Goal: Task Accomplishment & Management: Manage account settings

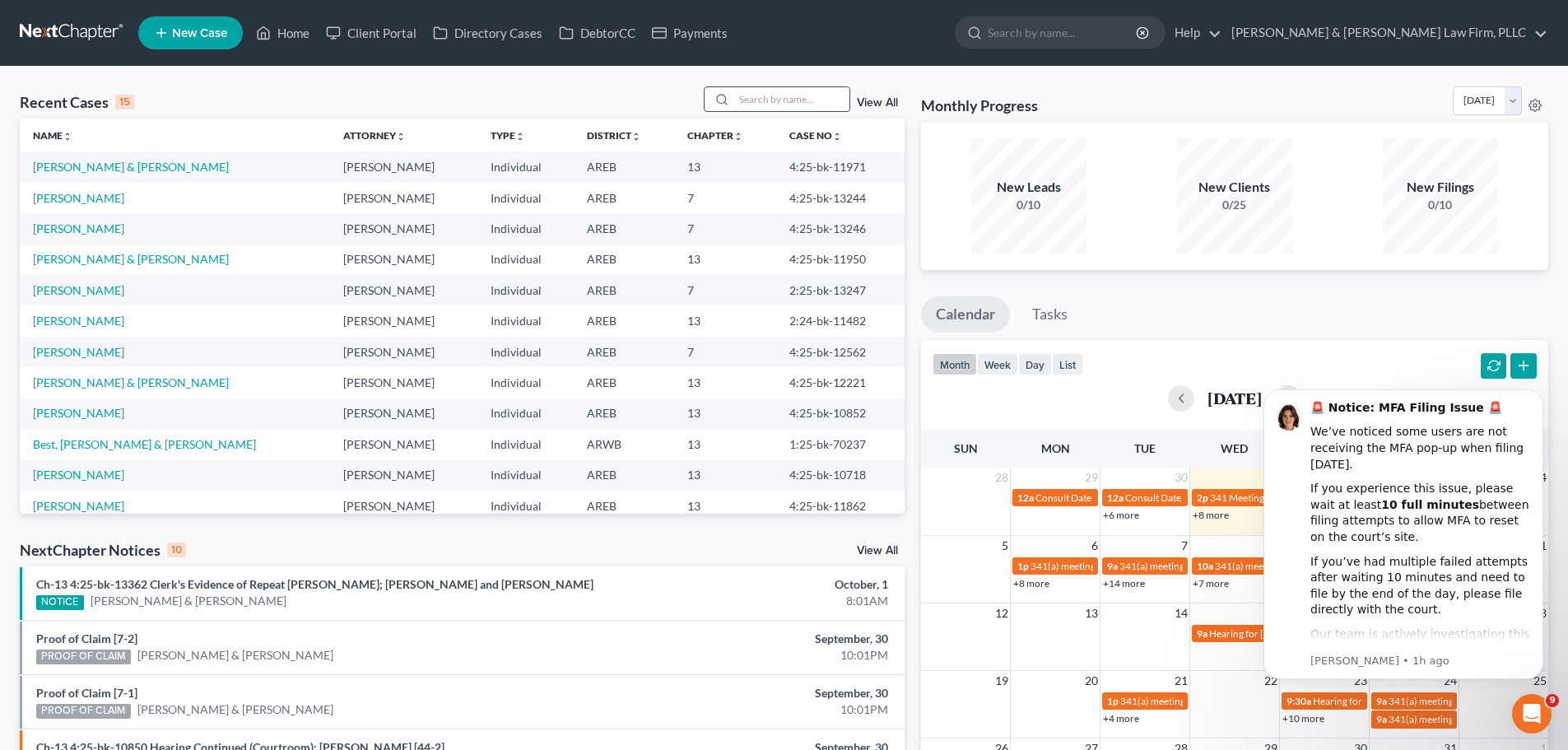
click at [786, 100] on input "search" at bounding box center [791, 99] width 115 height 24
type input "[PERSON_NAME]"
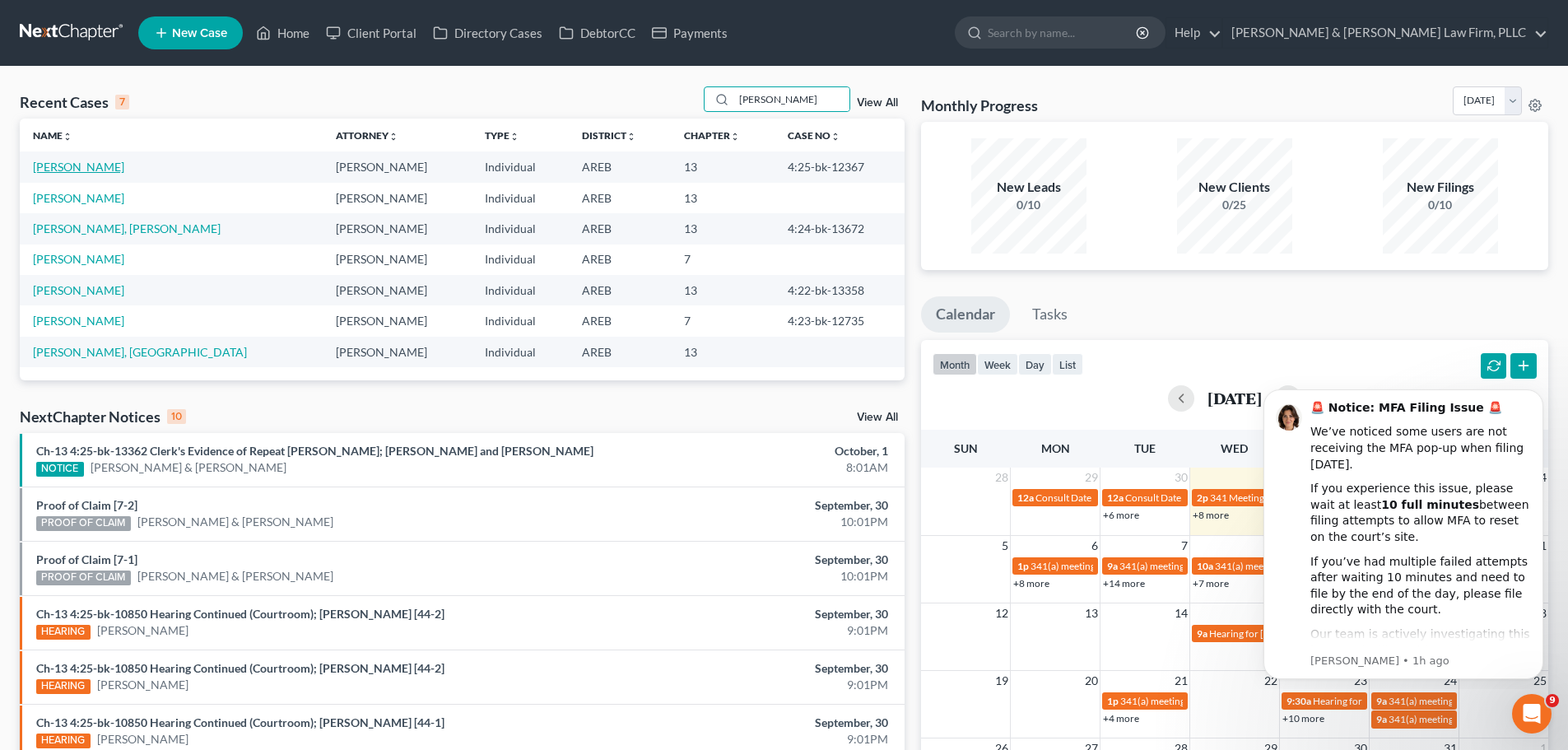
click at [94, 167] on link "[PERSON_NAME]" at bounding box center [79, 166] width 92 height 14
select select "2"
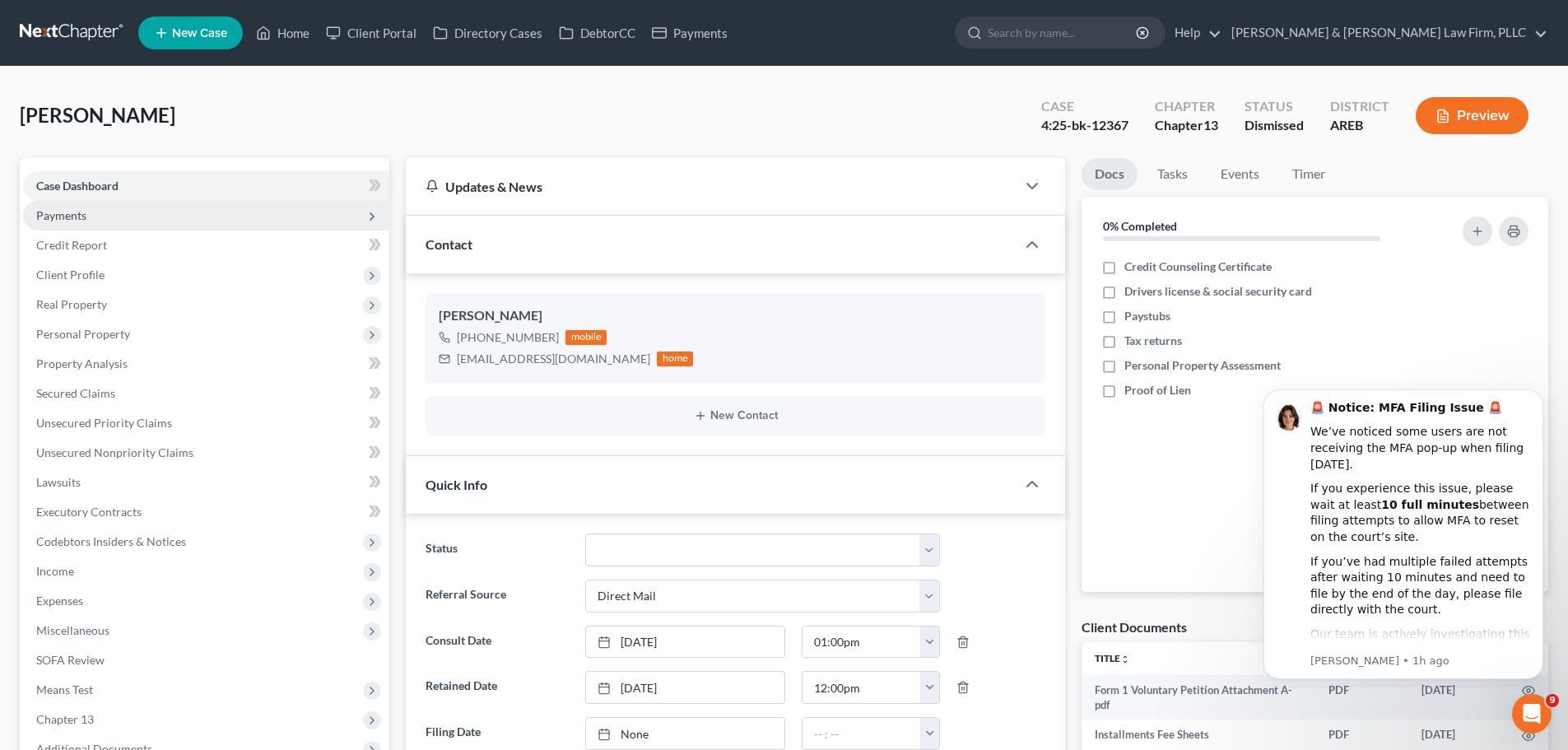
click at [80, 214] on span "Payments" at bounding box center [62, 215] width 50 height 14
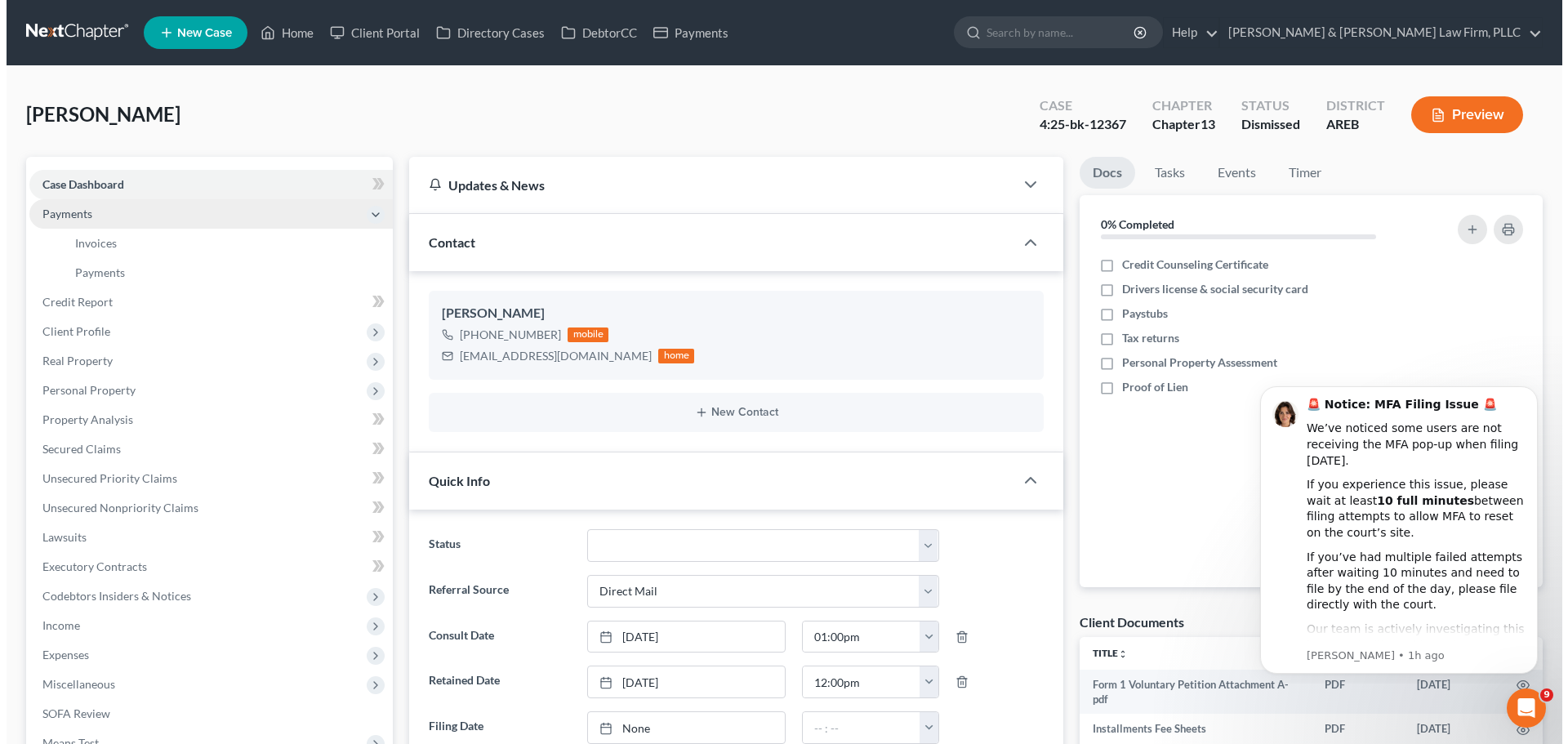
scroll to position [111, 0]
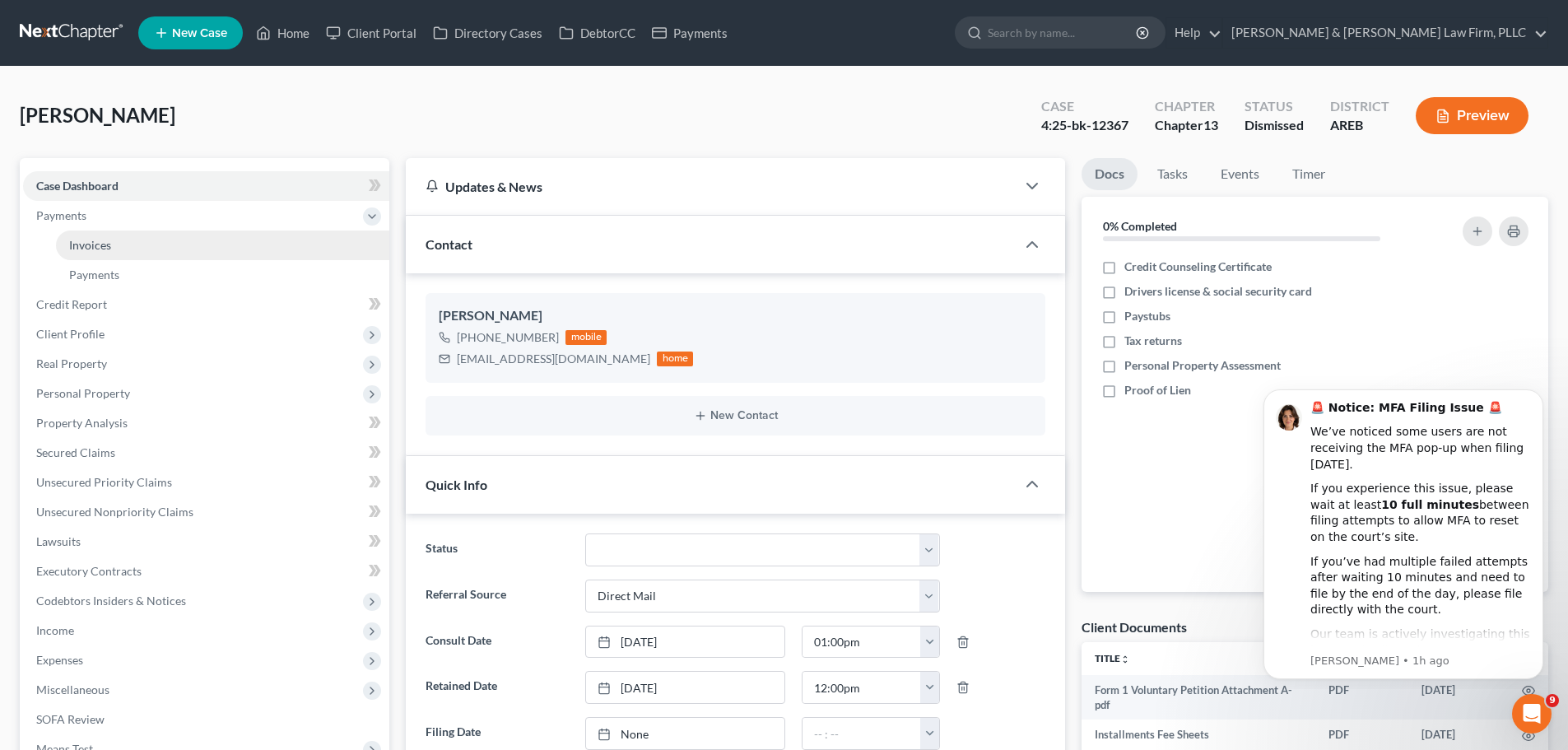
click at [102, 243] on span "Invoices" at bounding box center [90, 244] width 42 height 14
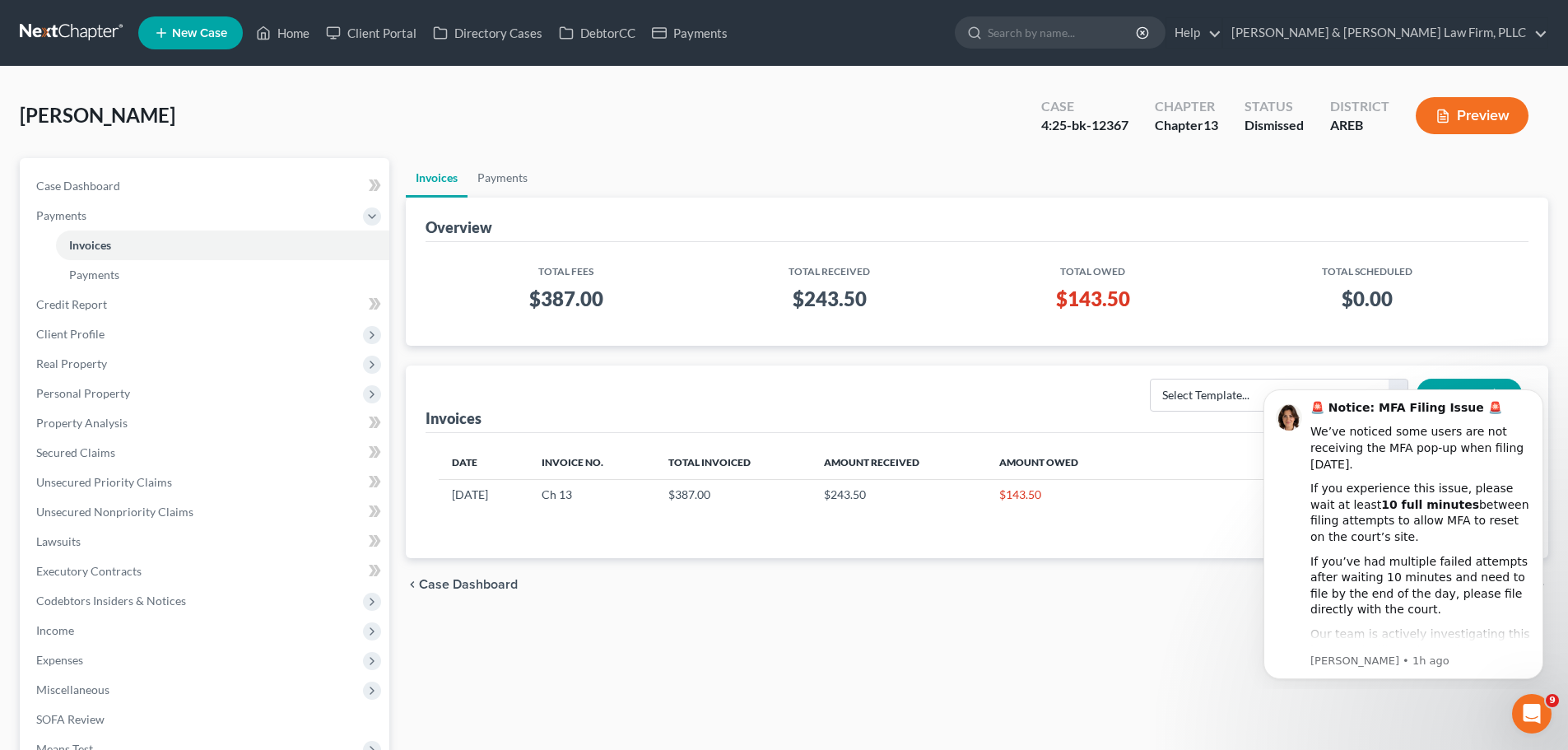
click at [1176, 342] on div "Total Fees Total Received Total Owed Total Scheduled $387.00 $243.50 $143.50 $0…" at bounding box center [976, 294] width 1102 height 104
drag, startPoint x: 1117, startPoint y: 645, endPoint x: 1074, endPoint y: 628, distance: 46.2
click at [1106, 642] on div "Invoices Payments Overview Total Fees Total Received Total Owed Total Scheduled…" at bounding box center [976, 559] width 1158 height 802
click at [1535, 399] on button "Dismiss notification" at bounding box center [1538, 394] width 22 height 22
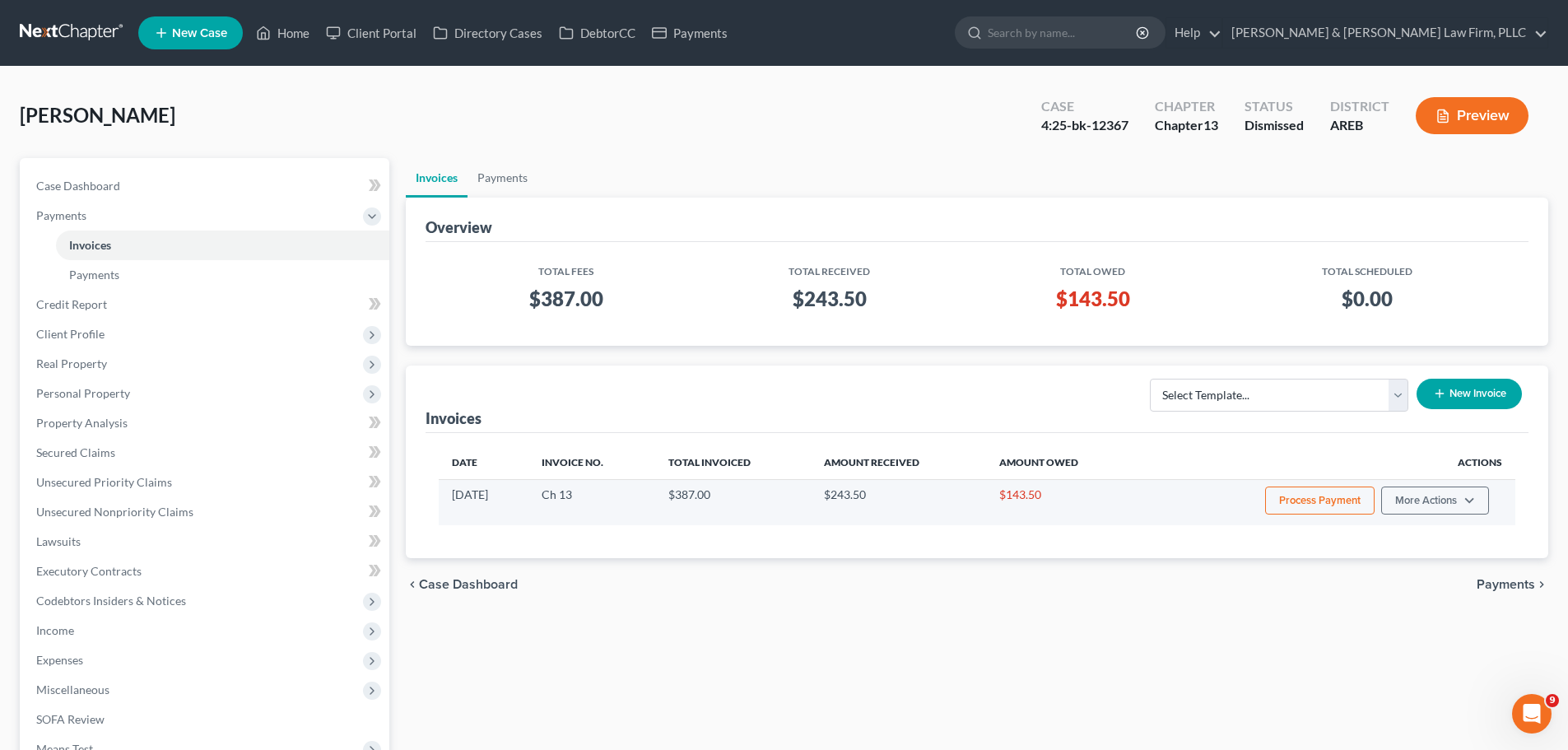
click at [1296, 494] on button "Process Payment" at bounding box center [1319, 500] width 109 height 28
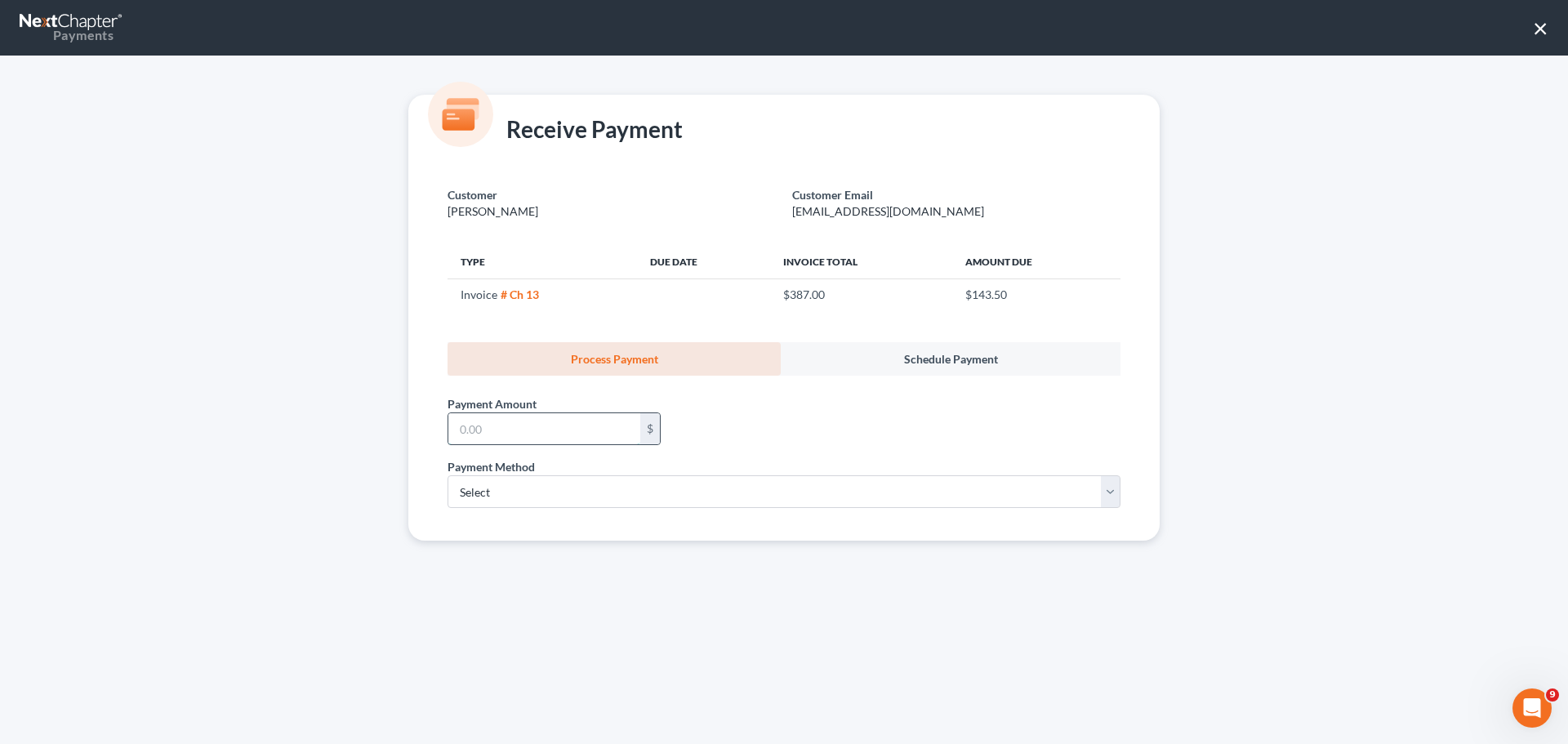
drag, startPoint x: 548, startPoint y: 434, endPoint x: 547, endPoint y: 426, distance: 8.1
click at [547, 434] on input "text" at bounding box center [544, 428] width 192 height 31
type input "143.50"
click at [478, 501] on select "Select ACH Credit Card" at bounding box center [783, 491] width 673 height 32
select select "1"
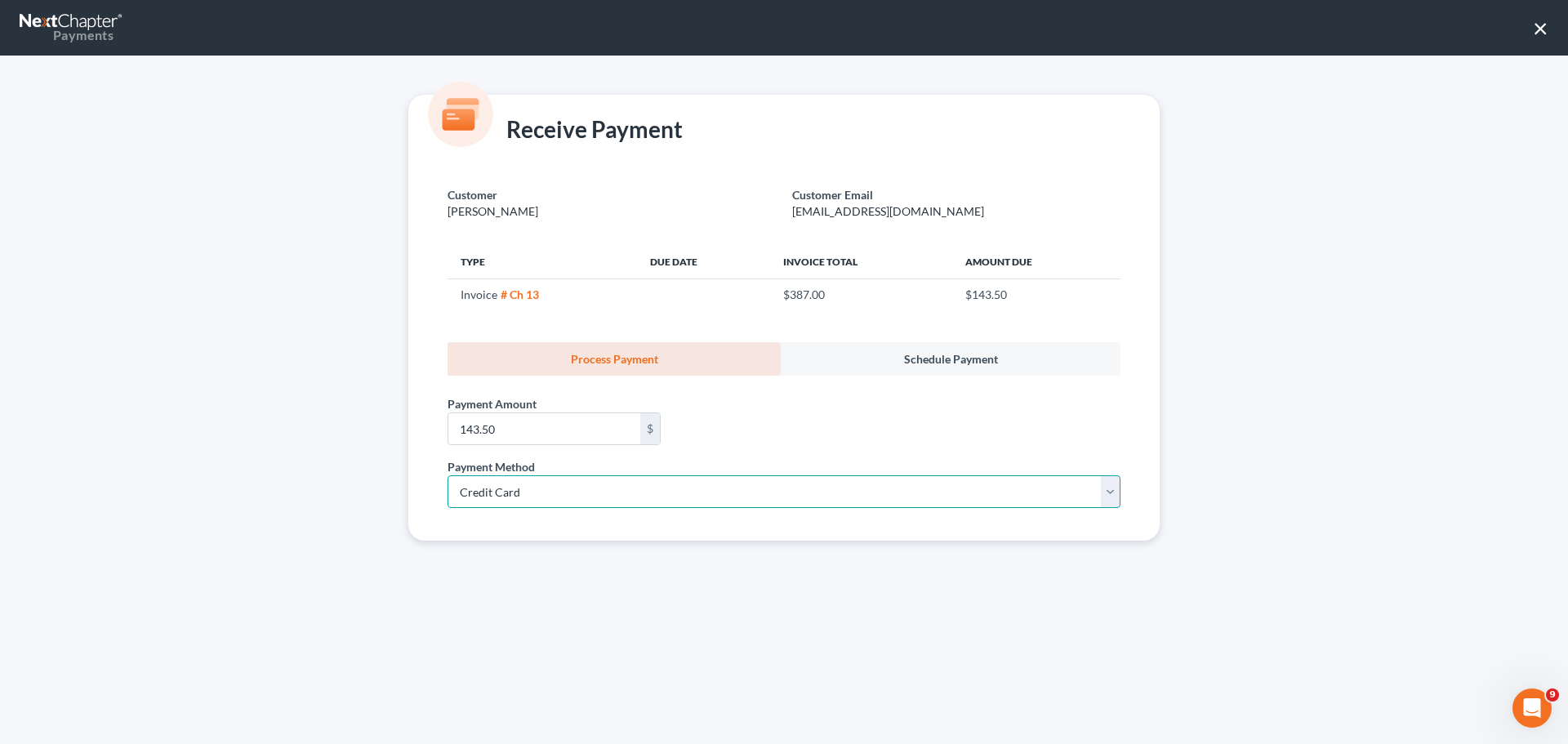
click at [447, 475] on select "Select ACH Credit Card" at bounding box center [783, 491] width 673 height 32
select select "2"
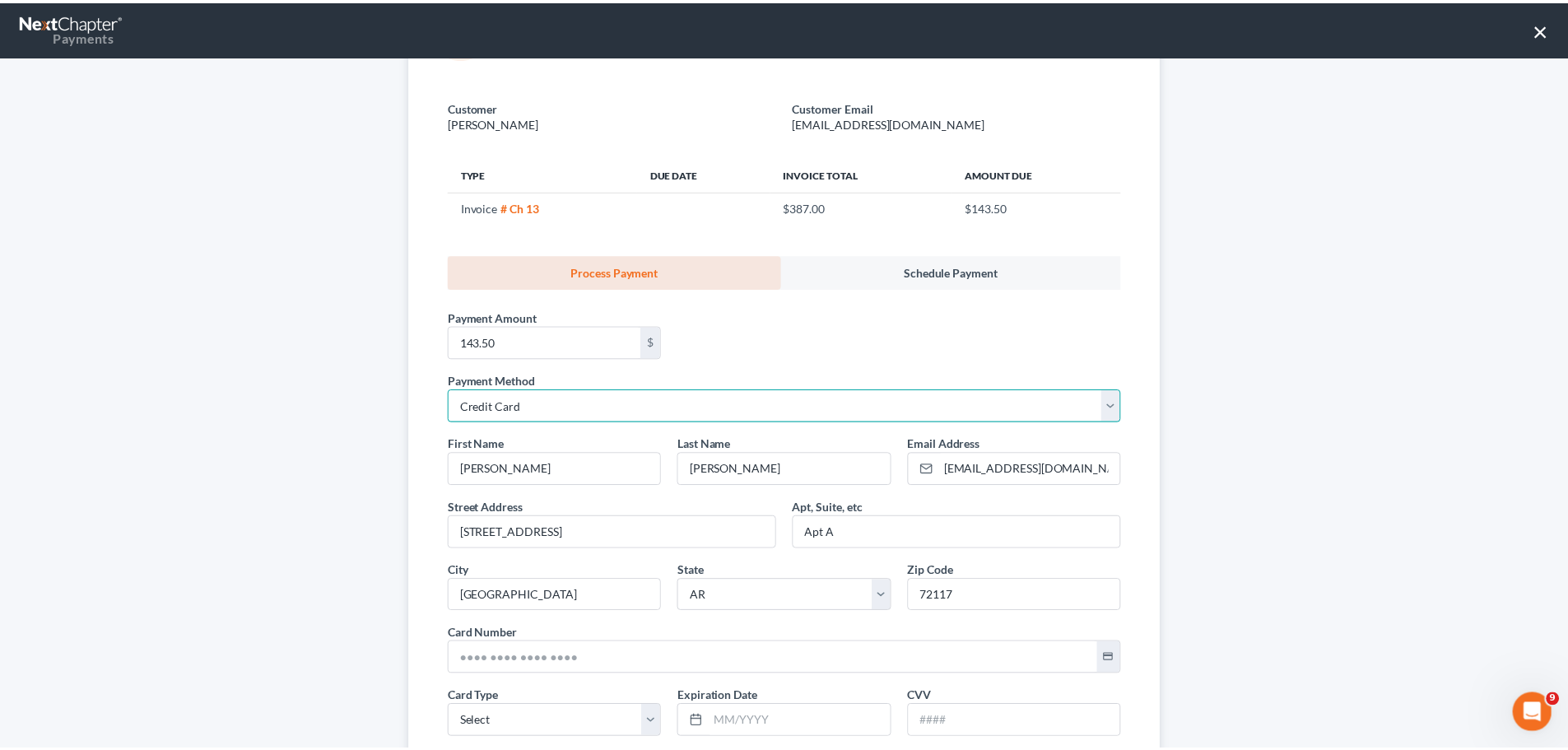
scroll to position [246, 0]
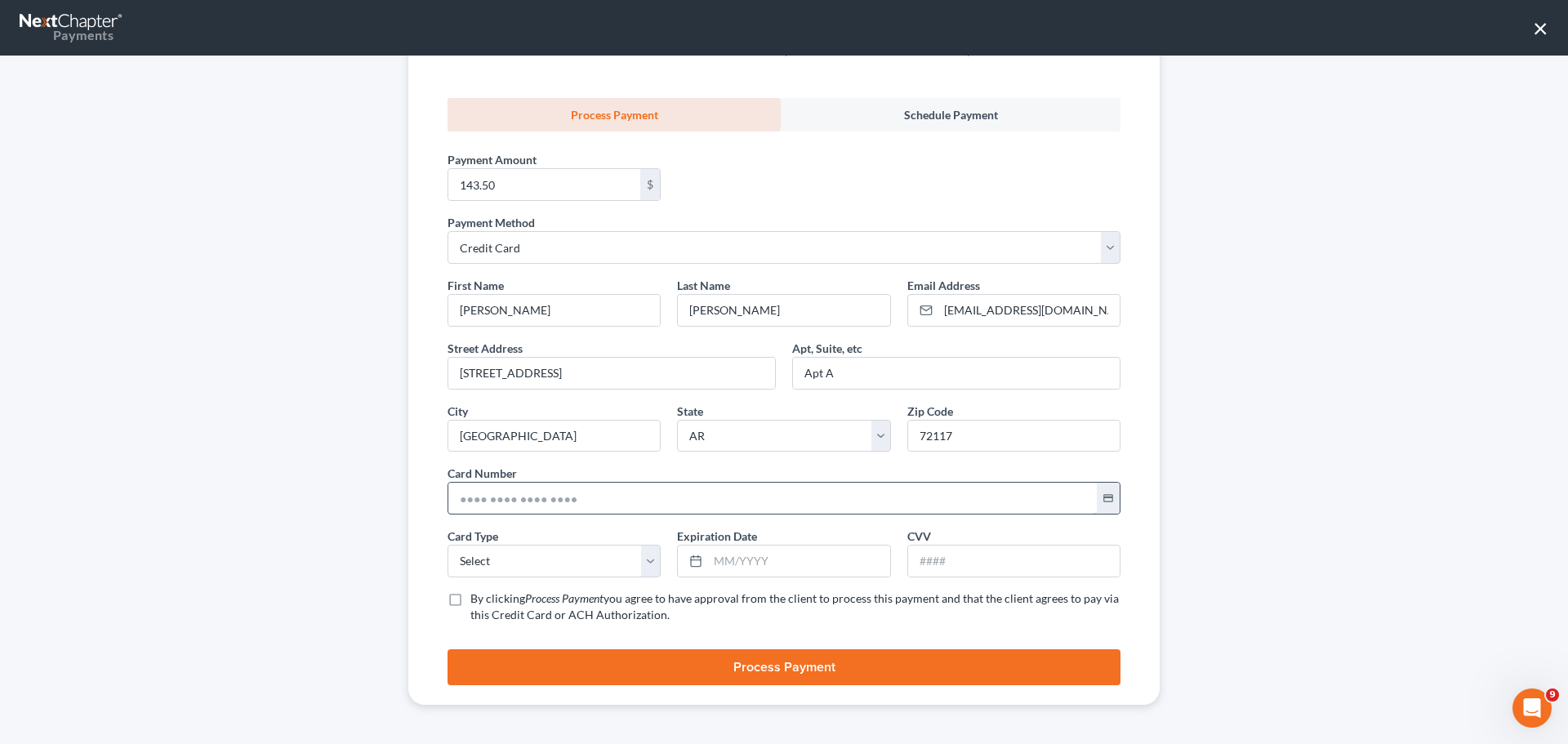
click at [495, 507] on input "text" at bounding box center [772, 497] width 649 height 31
type input "5"
type input "[CREDIT_CARD_NUMBER]"
click at [527, 556] on select "Select Visa MasterCard Discover American Express" at bounding box center [554, 560] width 213 height 32
select select "1"
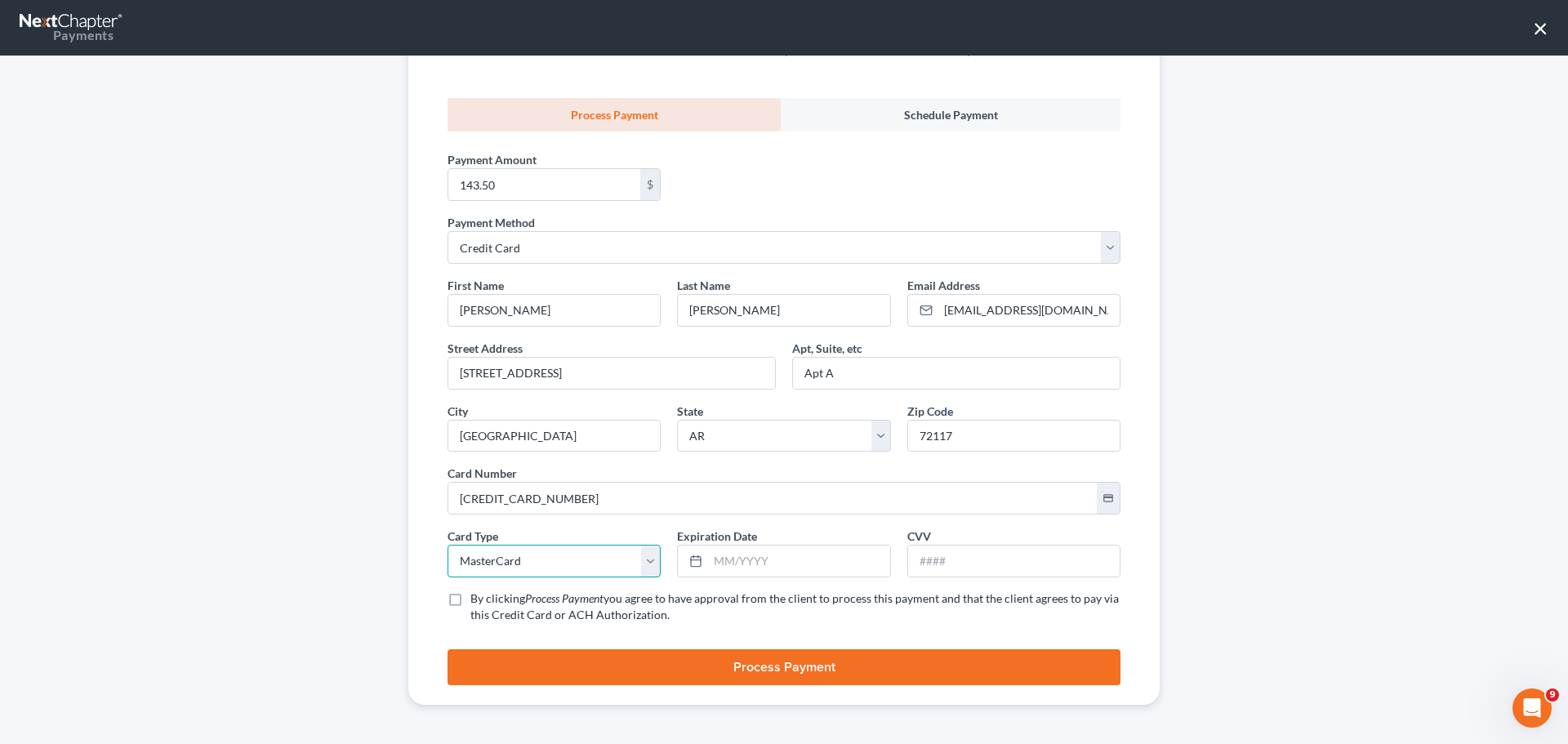
click at [447, 545] on select "Select Visa MasterCard Discover American Express" at bounding box center [554, 560] width 213 height 32
click at [763, 554] on input "text" at bounding box center [798, 560] width 181 height 31
type input "10/2029"
click at [965, 558] on input "text" at bounding box center [1014, 560] width 212 height 31
type input "514"
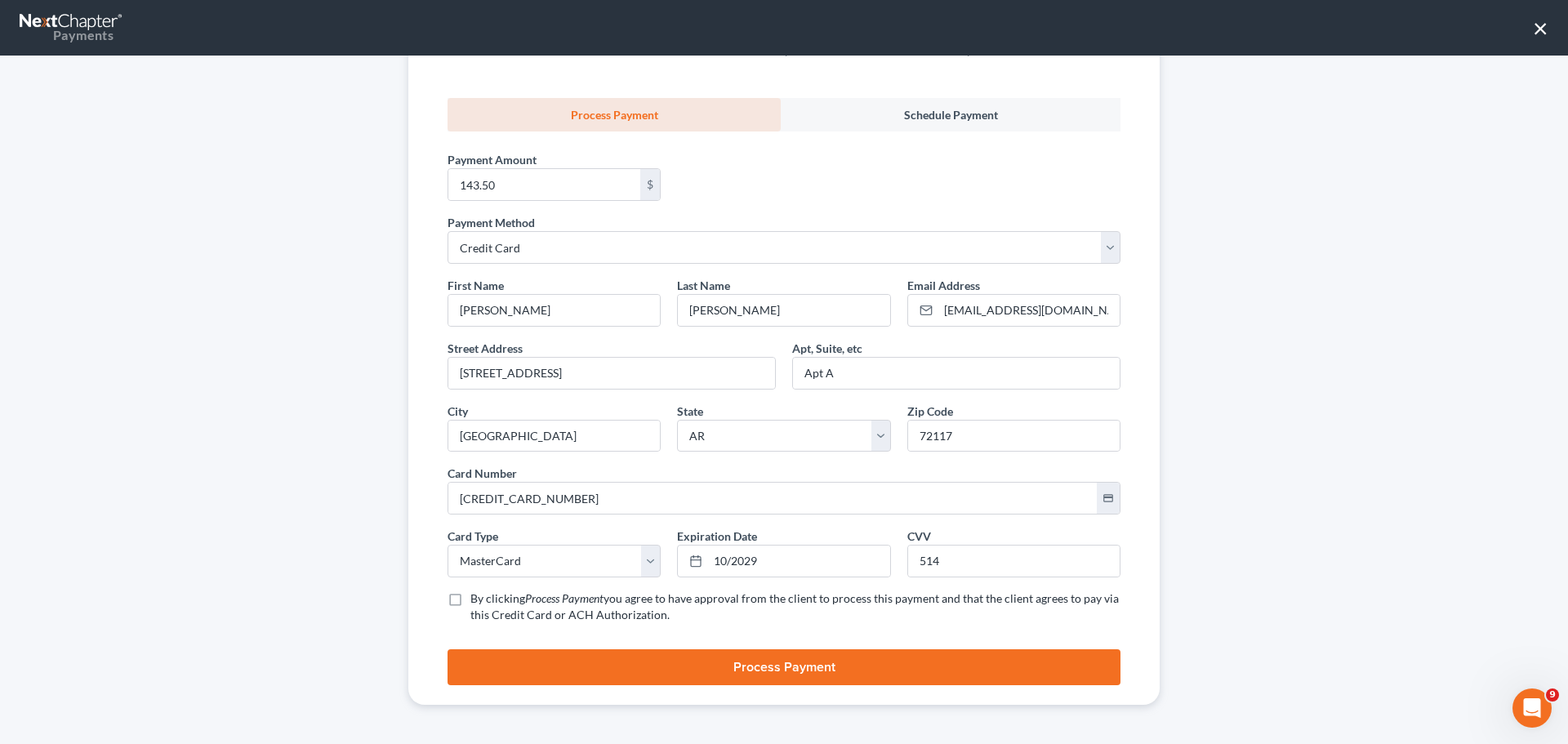
click at [470, 599] on label "By clicking Process Payment you agree to have approval from the client to proce…" at bounding box center [795, 606] width 650 height 32
click at [477, 599] on input "By clicking Process Payment you agree to have approval from the client to proce…" at bounding box center [482, 595] width 10 height 10
checkbox input "true"
drag, startPoint x: 476, startPoint y: 659, endPoint x: 489, endPoint y: 661, distance: 13.2
click at [477, 659] on button "Process Payment" at bounding box center [783, 667] width 673 height 36
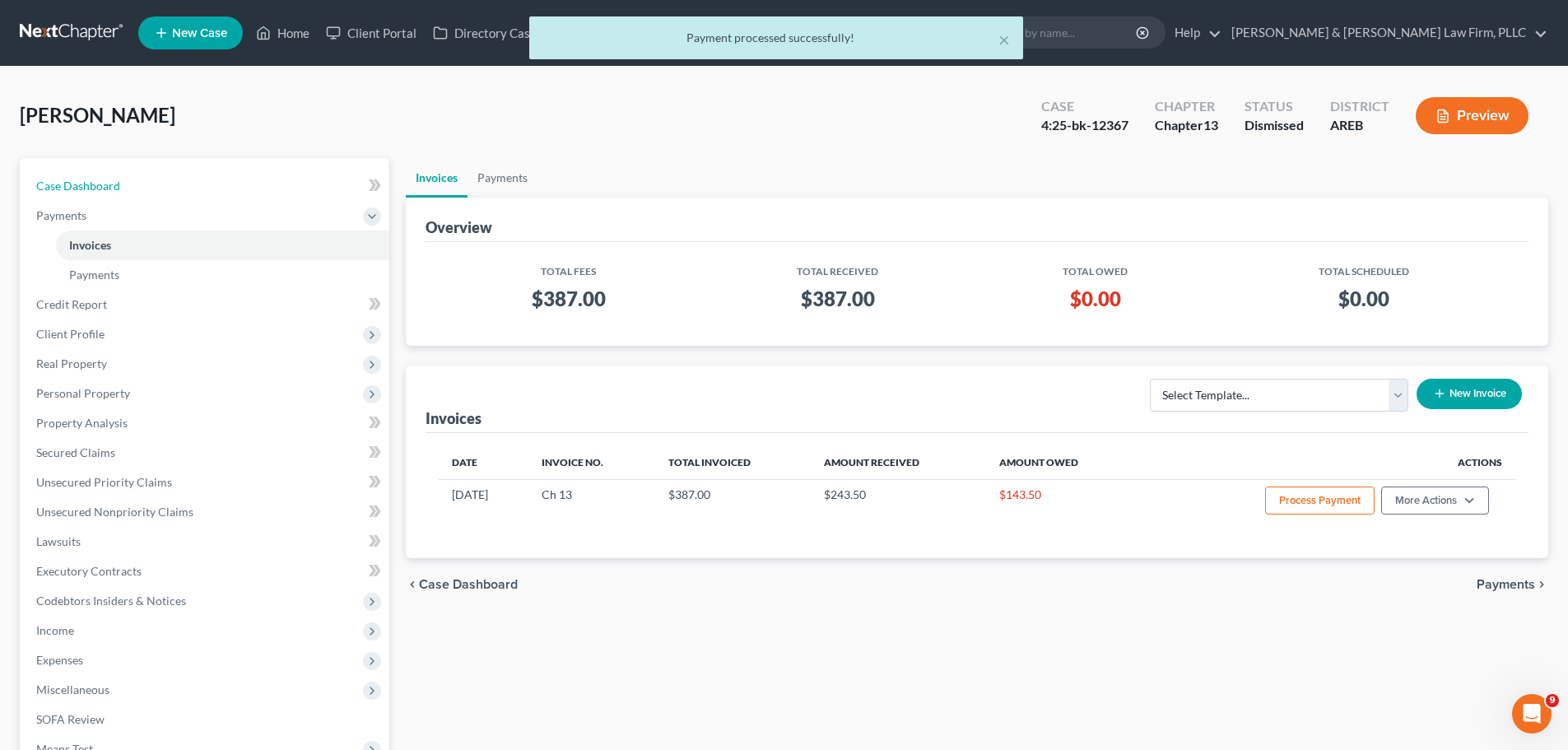
drag, startPoint x: 151, startPoint y: 191, endPoint x: 317, endPoint y: 59, distance: 212.1
click at [151, 191] on link "Case Dashboard" at bounding box center [207, 186] width 367 height 30
select select "4"
select select "2"
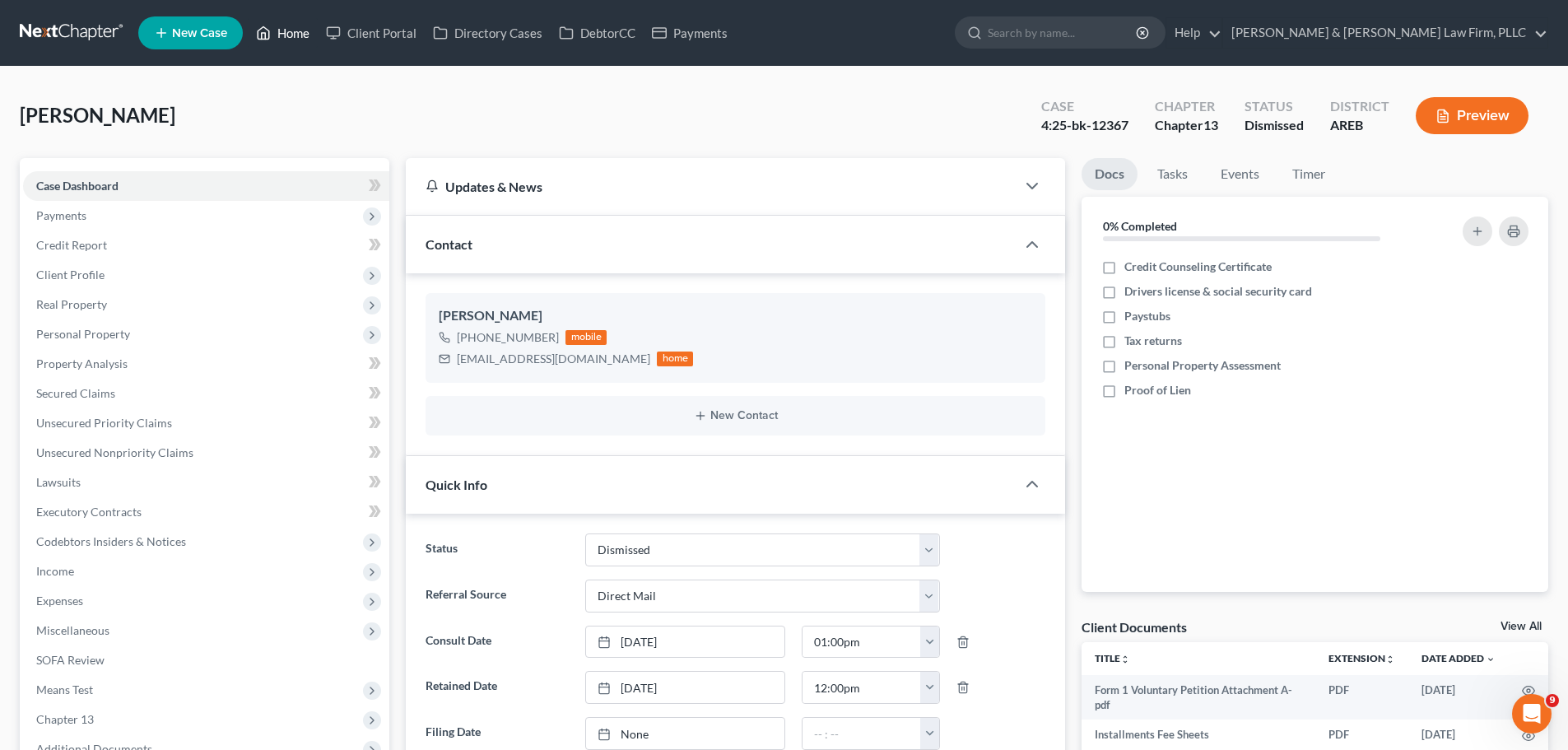
click at [273, 36] on link "Home" at bounding box center [282, 33] width 70 height 30
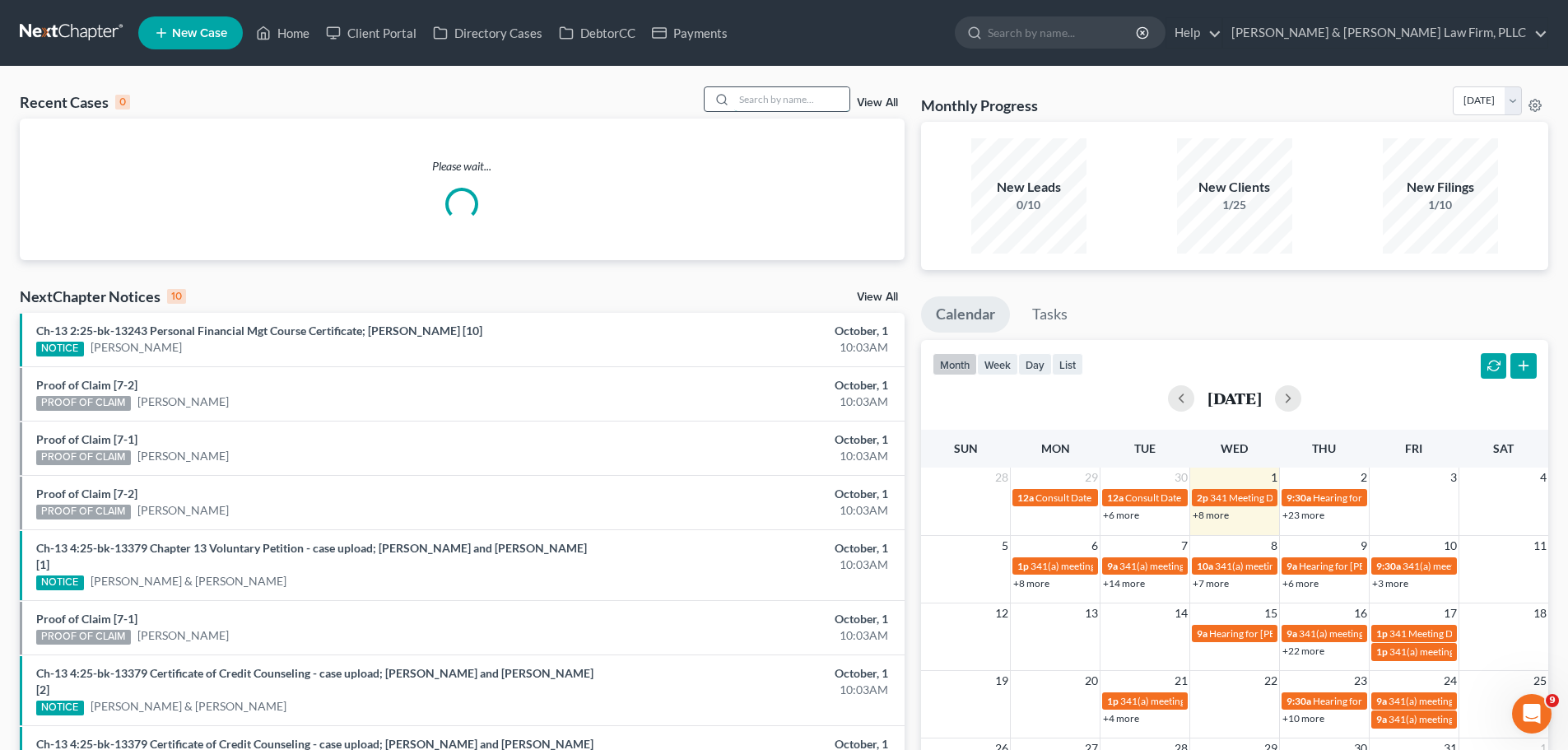
click at [764, 97] on input "search" at bounding box center [791, 99] width 115 height 24
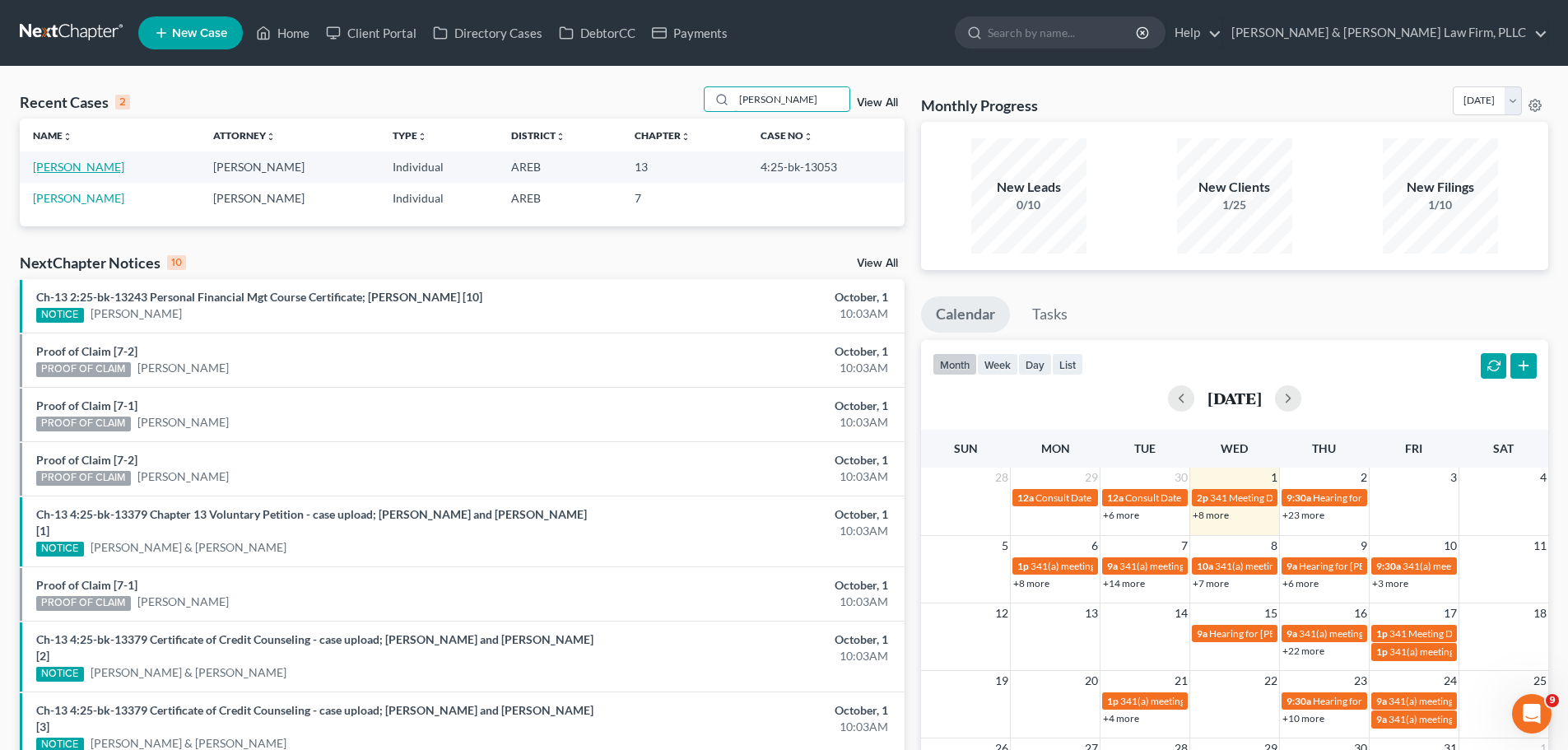
type input "[PERSON_NAME]"
click at [66, 162] on link "[PERSON_NAME]" at bounding box center [79, 166] width 92 height 14
select select "4"
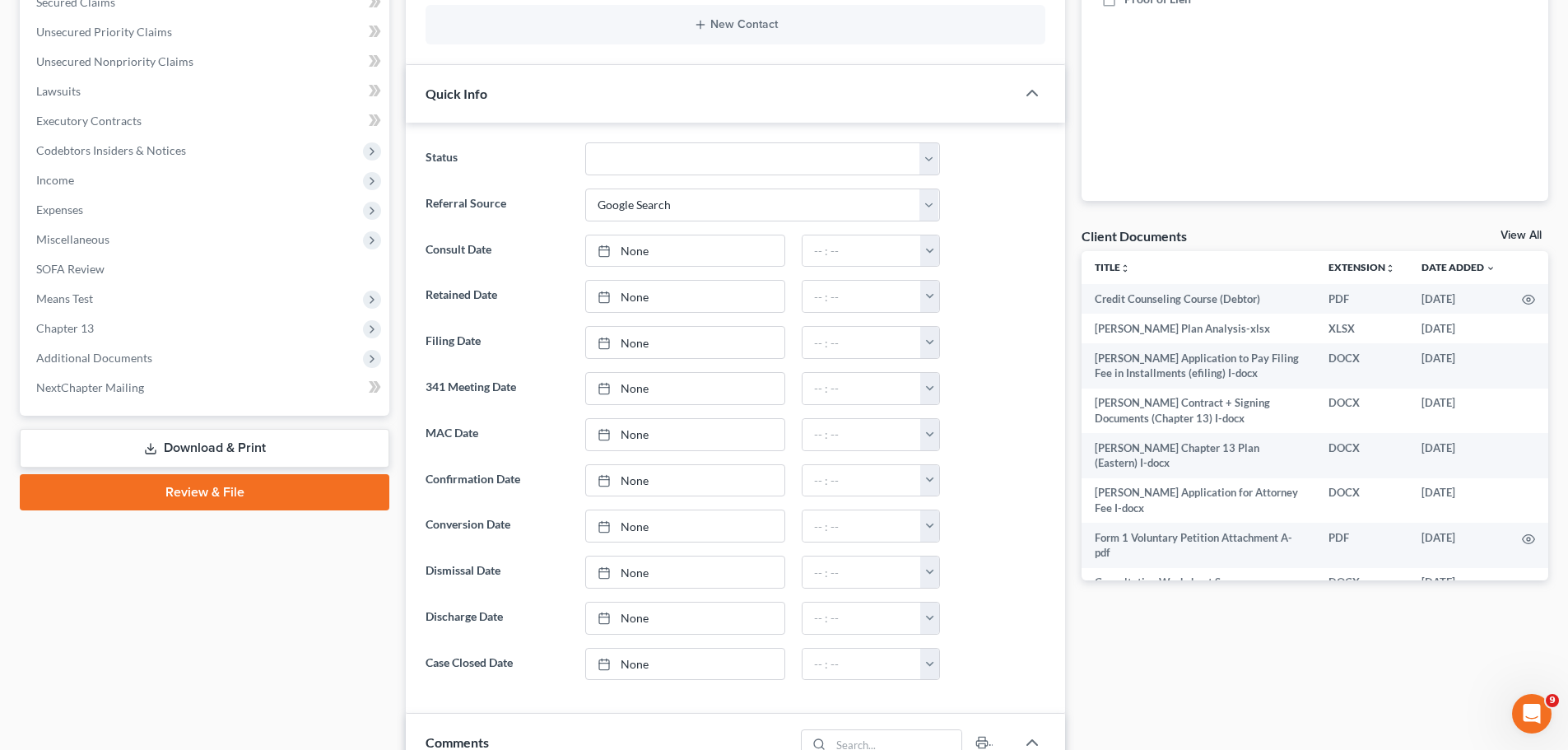
scroll to position [411, 0]
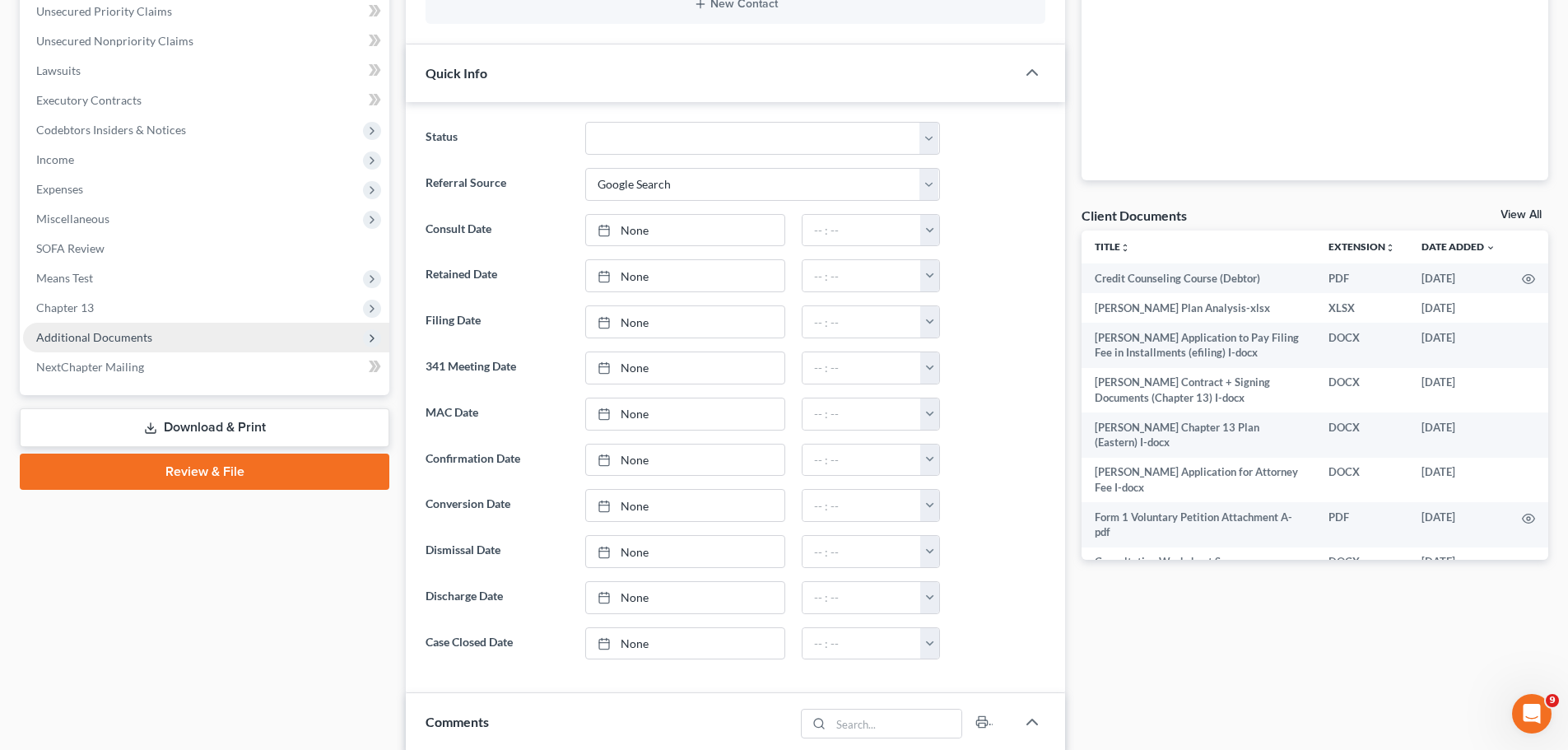
click at [145, 345] on span "Additional Documents" at bounding box center [207, 338] width 367 height 30
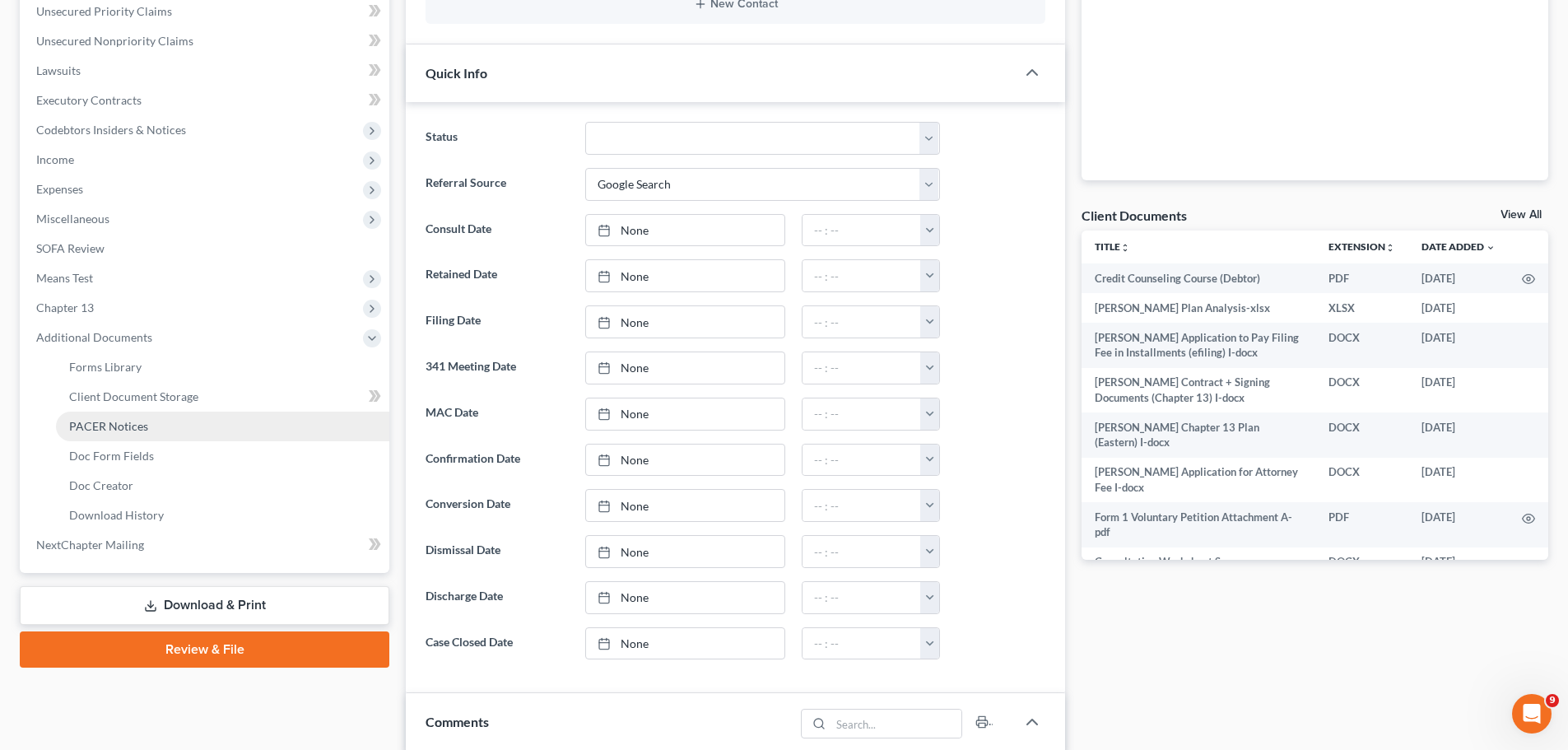
click at [119, 423] on span "PACER Notices" at bounding box center [108, 425] width 79 height 14
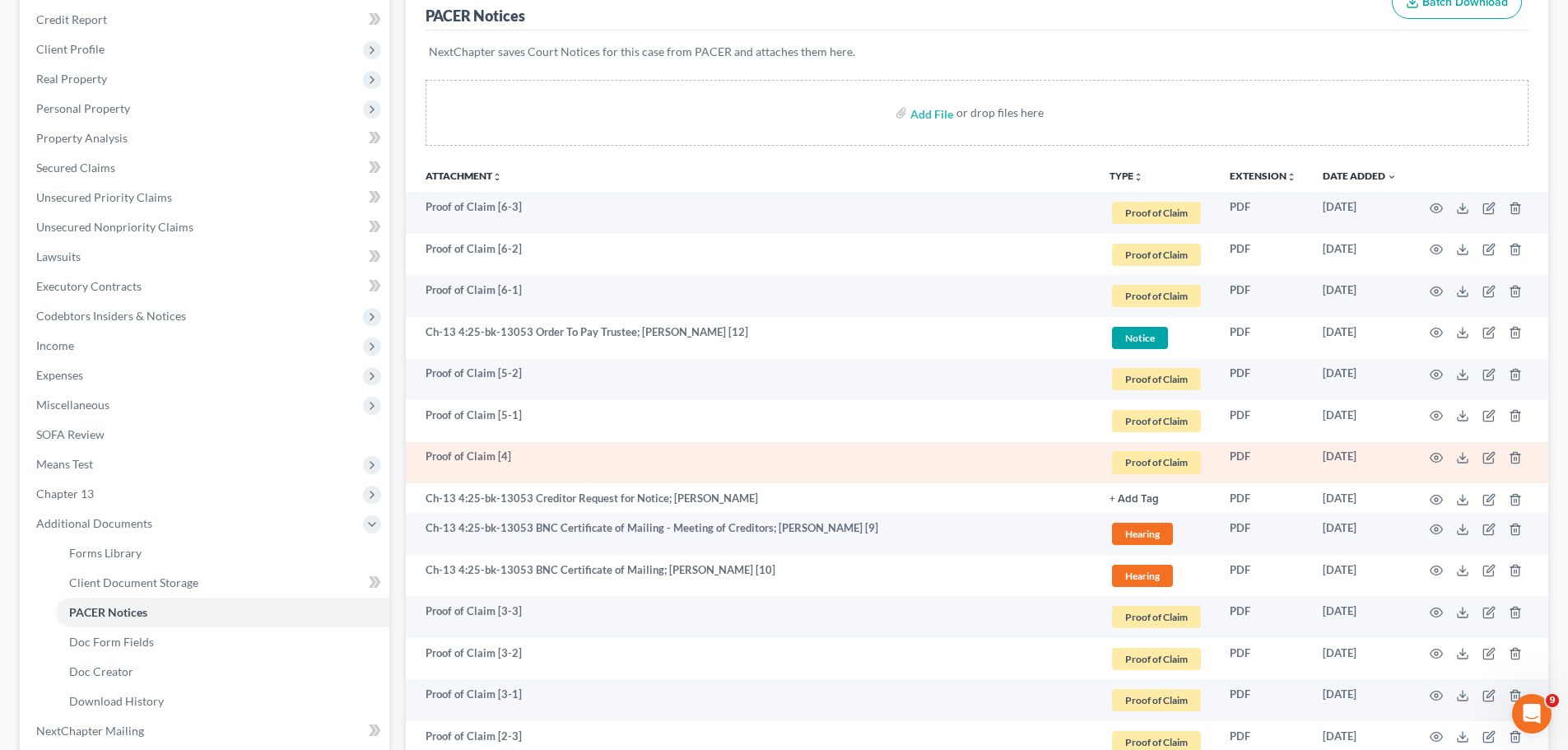
scroll to position [247, 0]
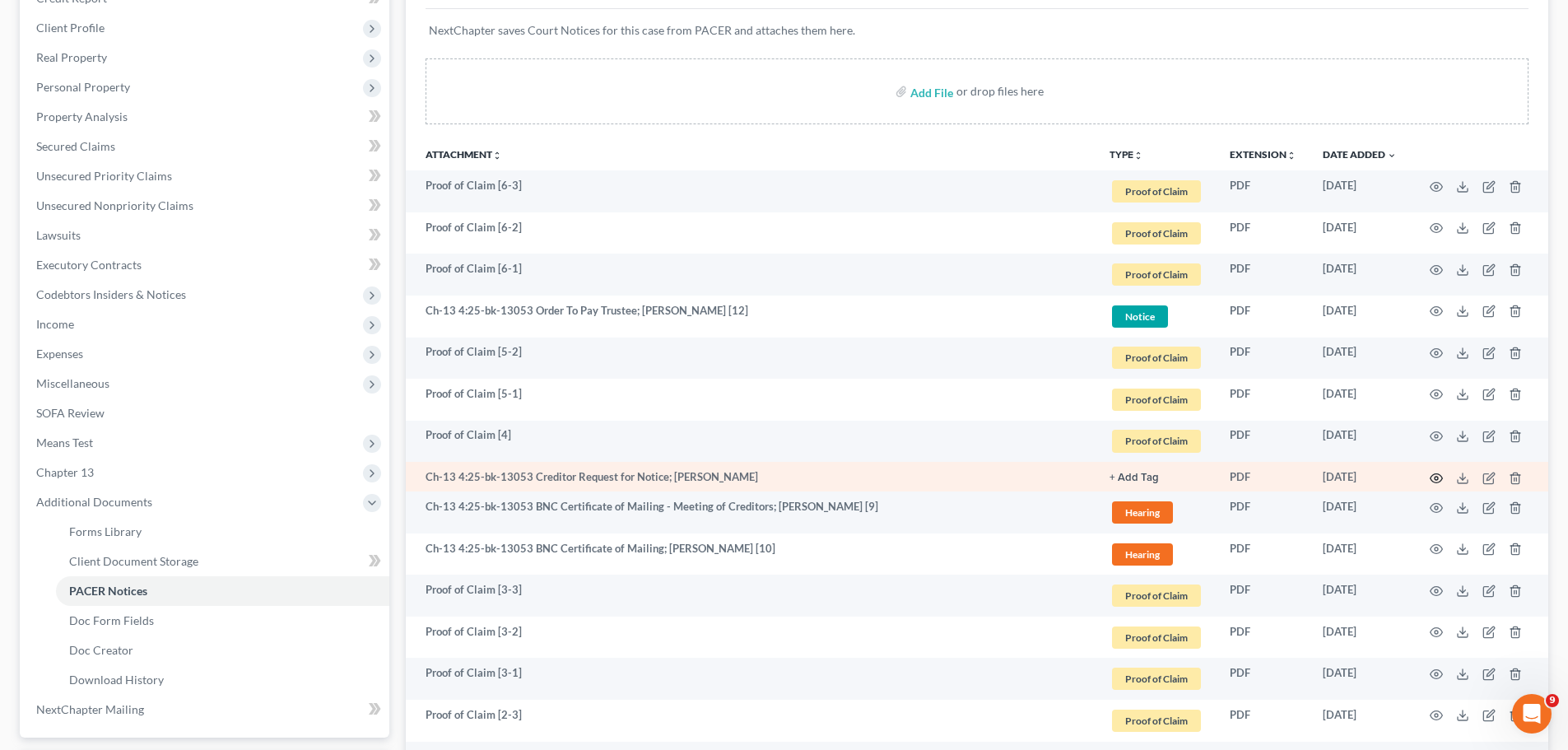
click at [1436, 477] on circle "button" at bounding box center [1436, 479] width 4 height 4
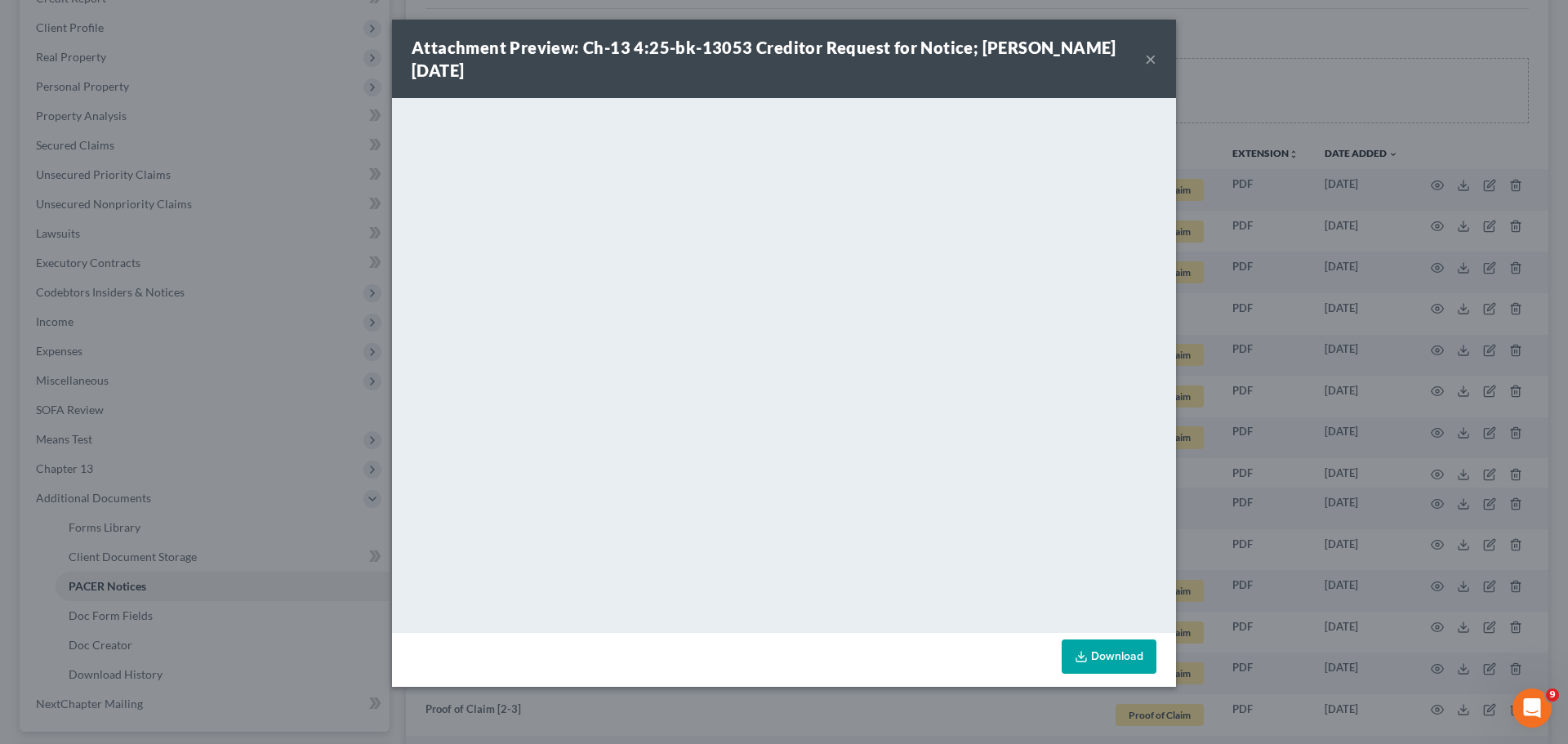
click at [1148, 56] on button "×" at bounding box center [1150, 58] width 11 height 19
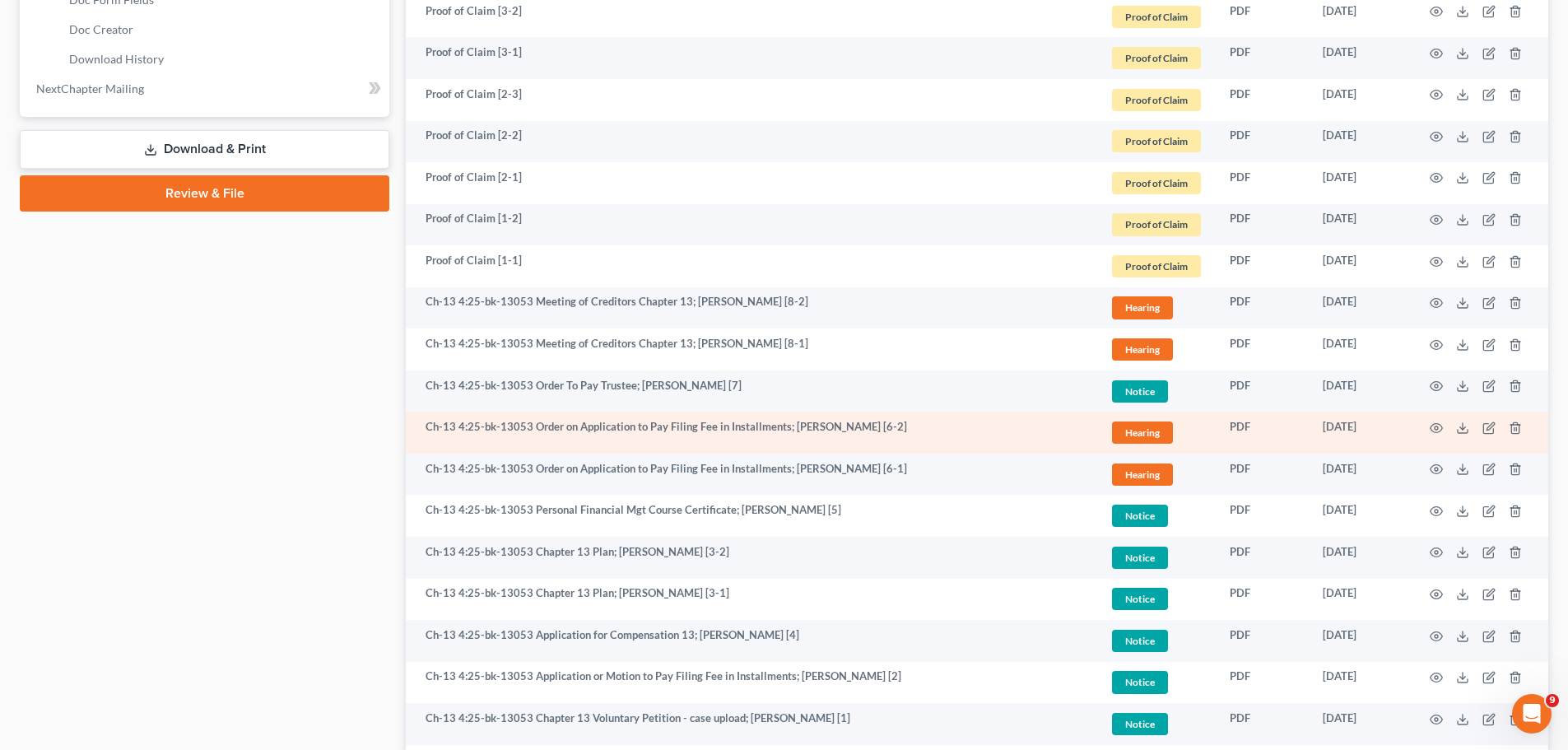
scroll to position [905, 0]
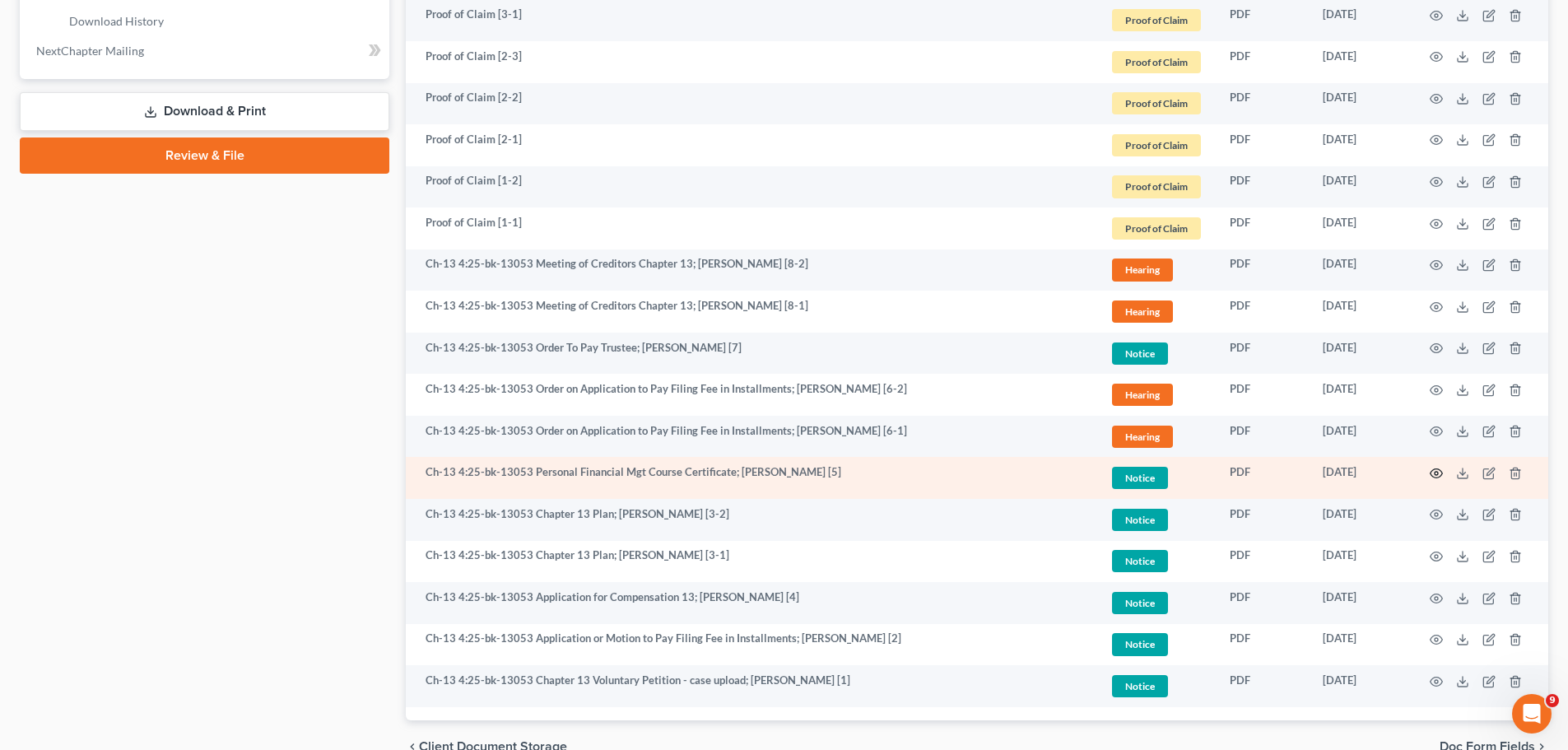
click at [1440, 472] on icon "button" at bounding box center [1436, 473] width 13 height 13
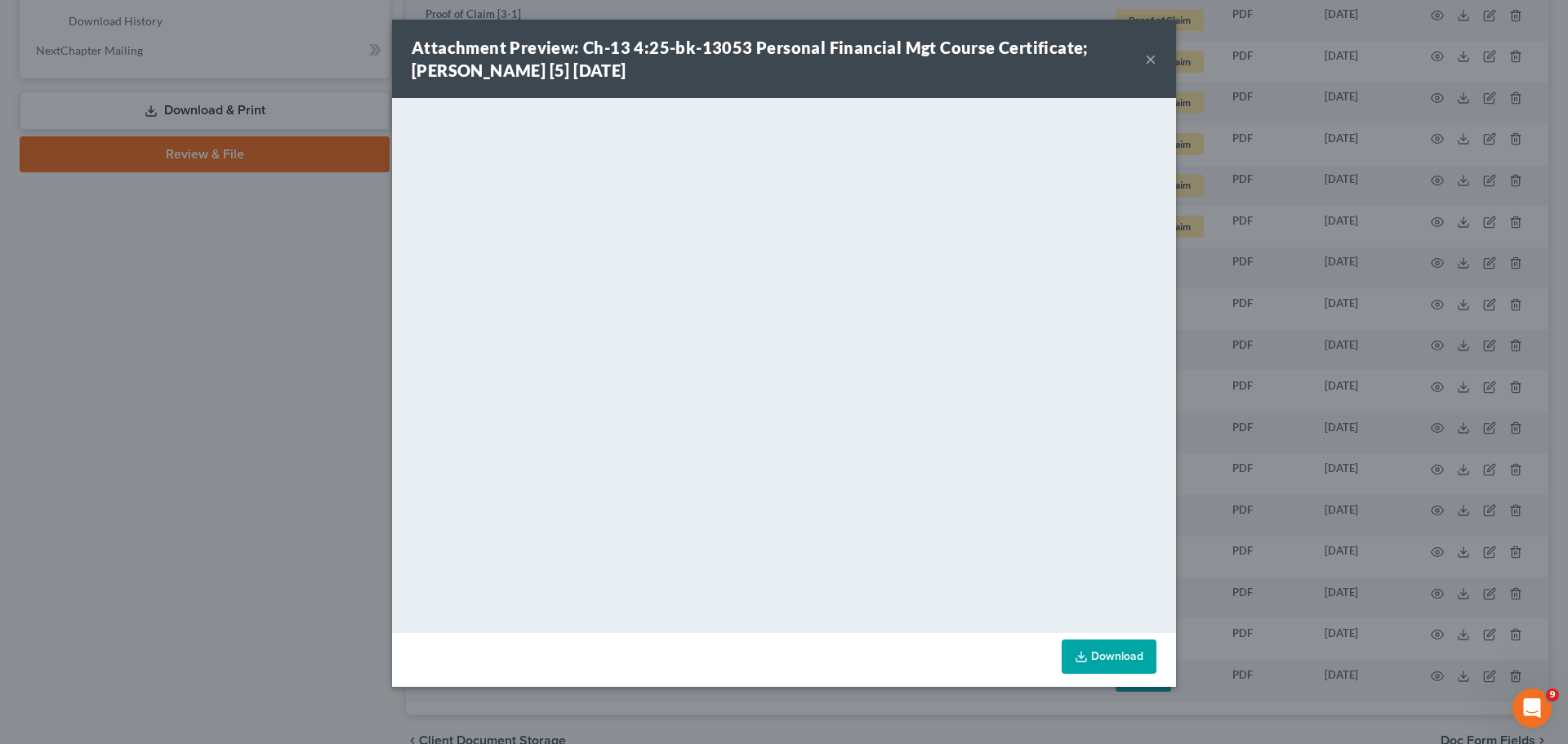
click at [1149, 58] on button "×" at bounding box center [1150, 58] width 11 height 19
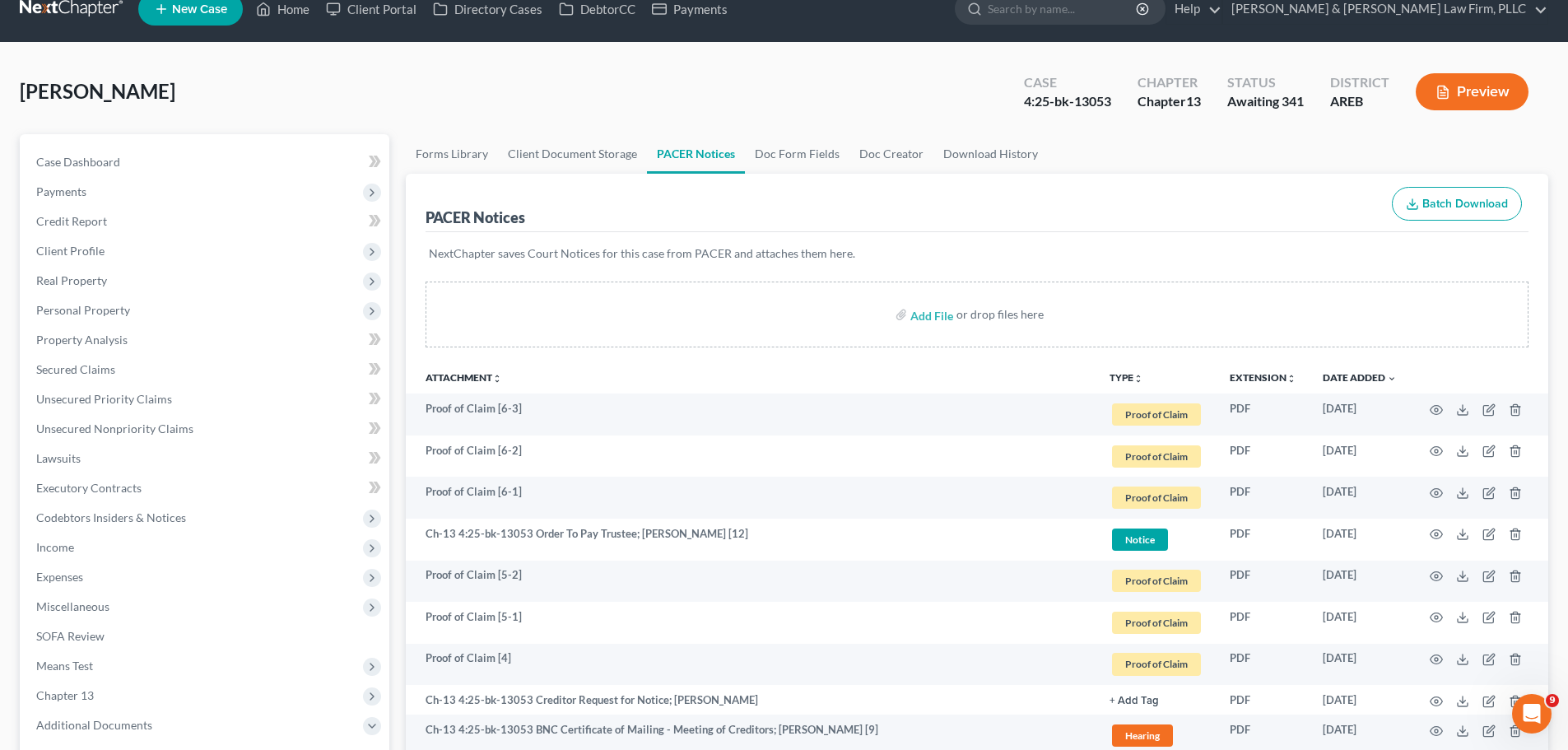
scroll to position [0, 0]
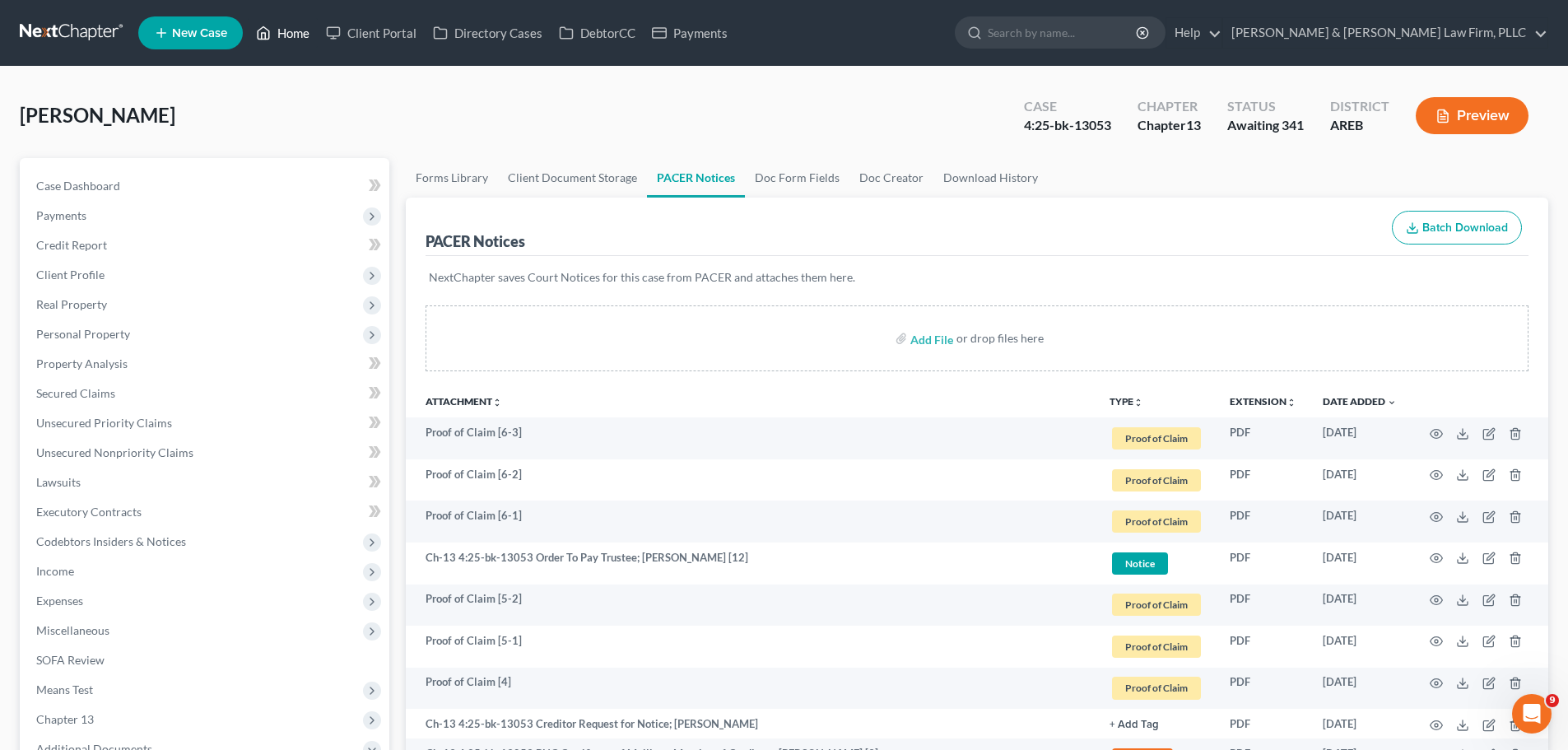
click at [275, 35] on link "Home" at bounding box center [282, 33] width 70 height 30
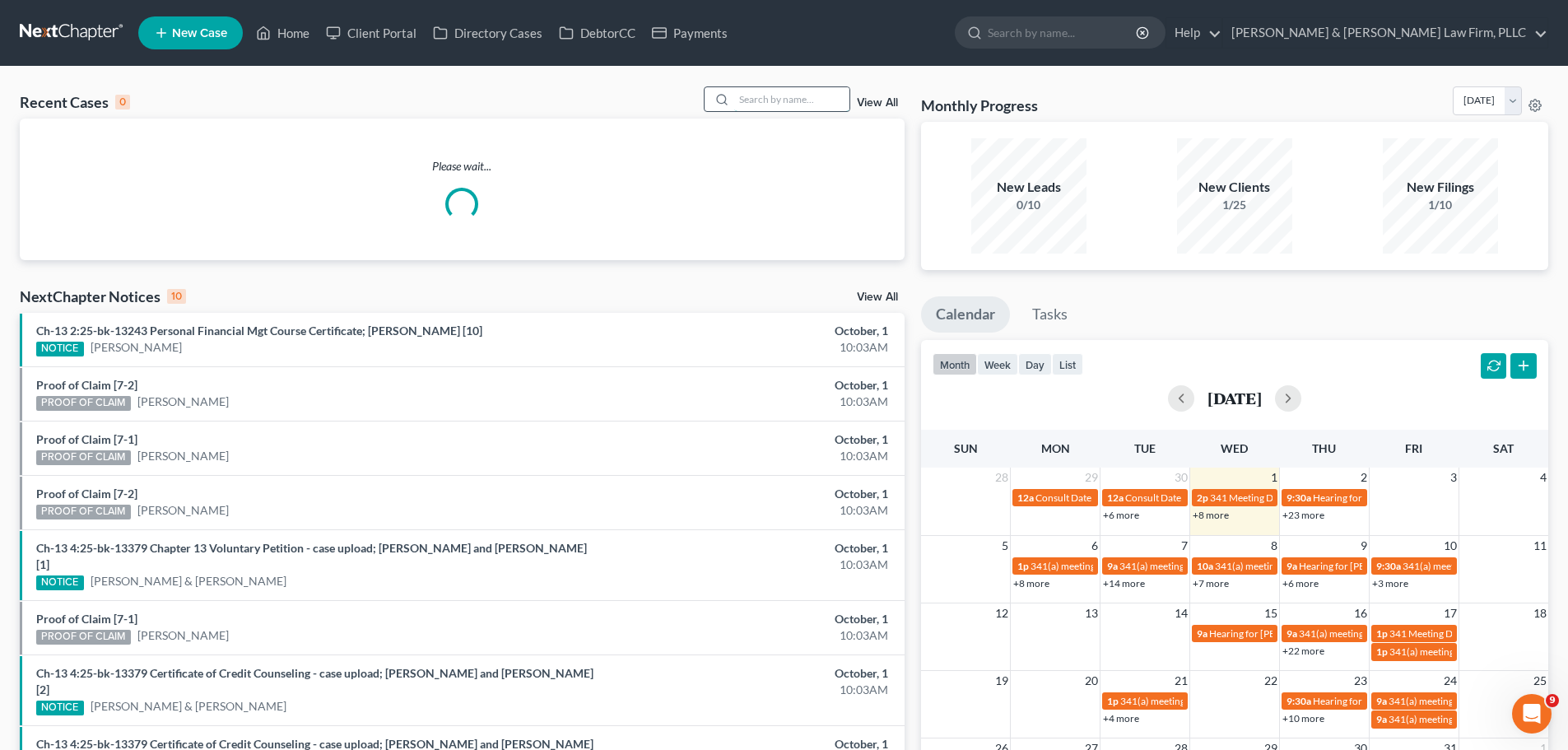
click at [776, 103] on input "search" at bounding box center [791, 99] width 115 height 24
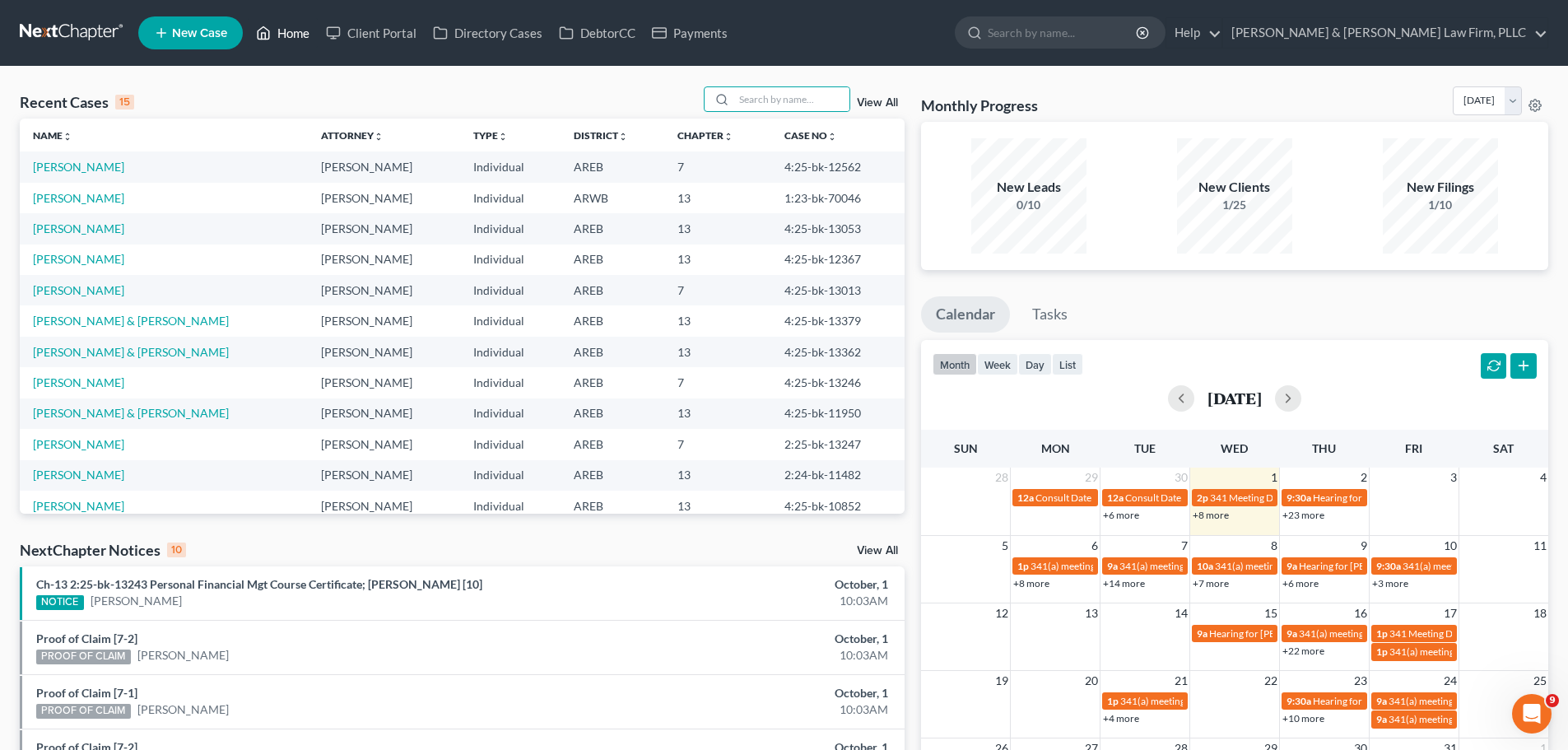
click at [288, 29] on link "Home" at bounding box center [282, 33] width 70 height 30
click at [280, 33] on link "Home" at bounding box center [282, 33] width 70 height 30
click at [278, 33] on link "Home" at bounding box center [282, 33] width 70 height 30
